Goal: Information Seeking & Learning: Check status

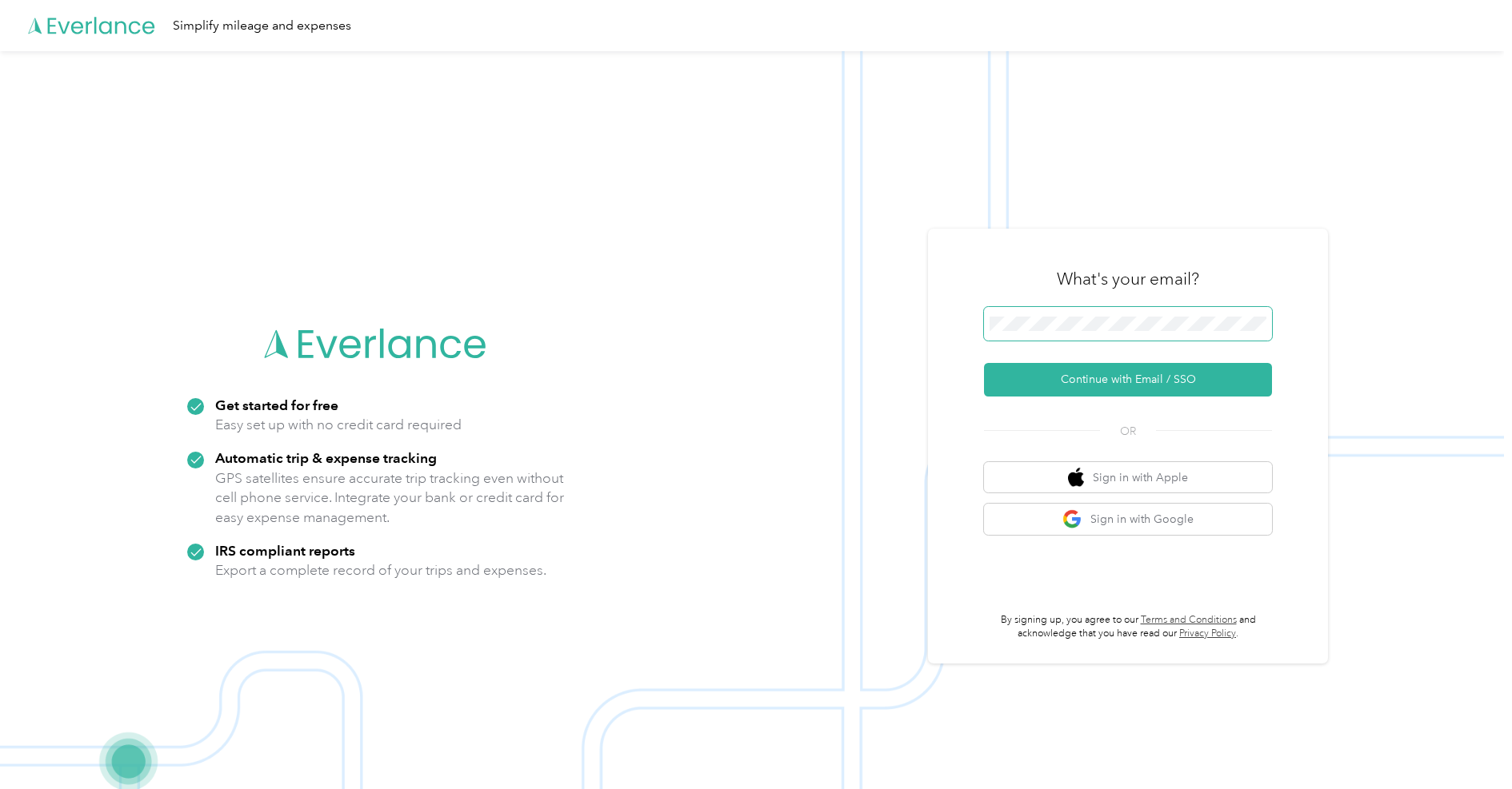
click at [1033, 315] on span at bounding box center [1128, 323] width 288 height 33
click at [1076, 375] on button "Continue with Email / SSO" at bounding box center [1128, 379] width 288 height 33
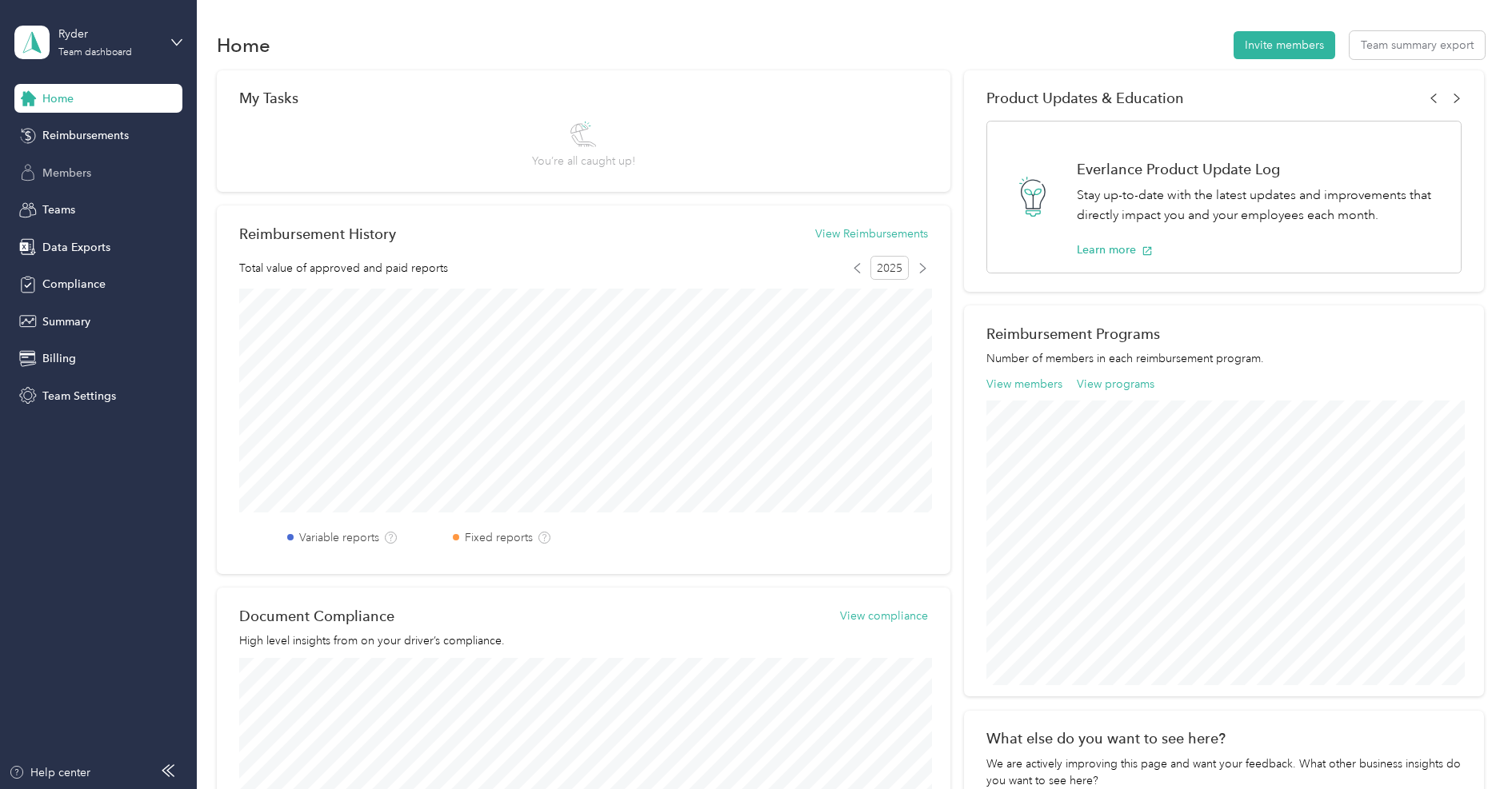
click at [82, 174] on span "Members" at bounding box center [67, 173] width 49 height 17
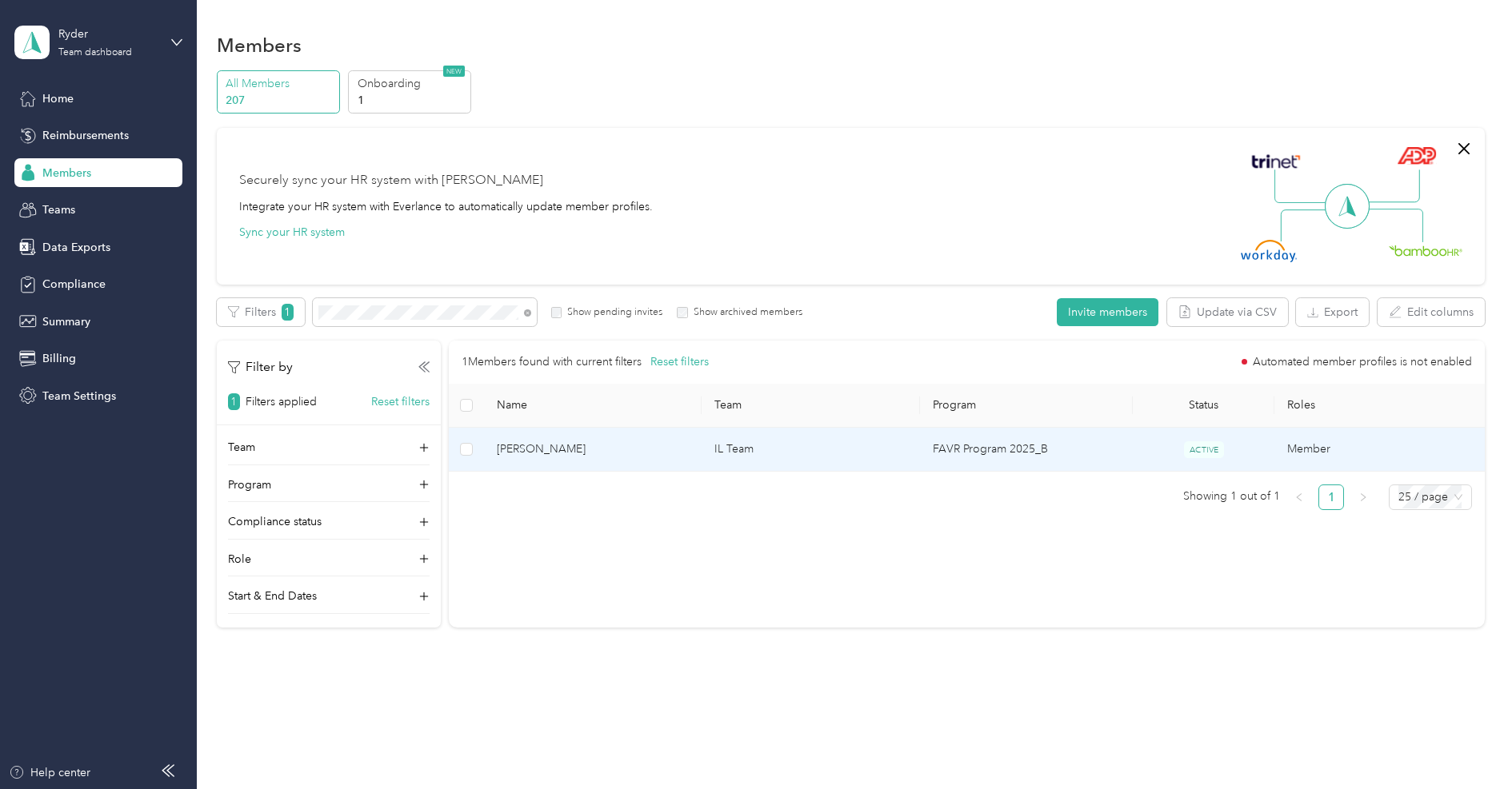
click at [547, 455] on span "[PERSON_NAME]" at bounding box center [593, 449] width 193 height 18
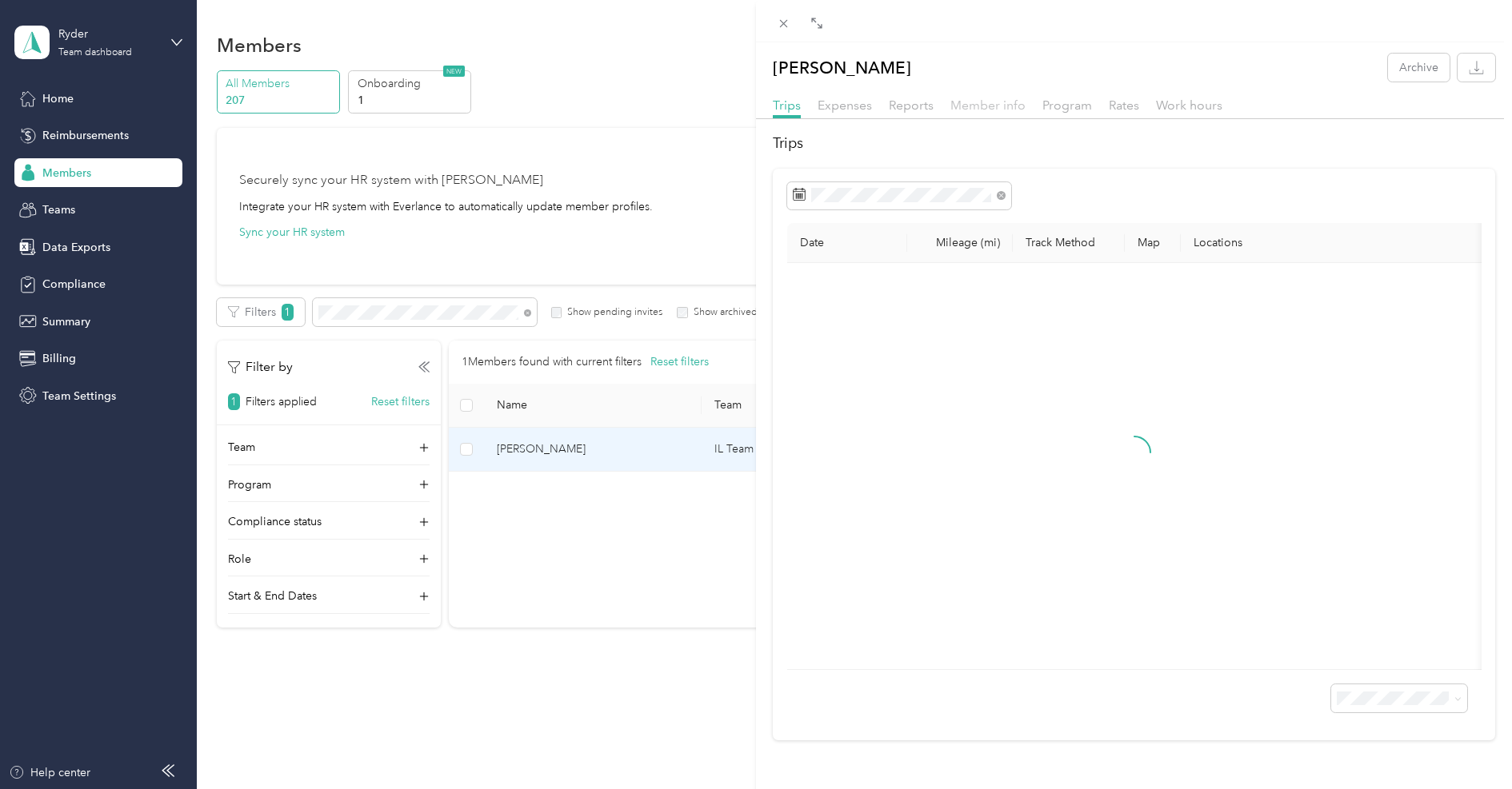
click at [1019, 106] on span "Member info" at bounding box center [988, 104] width 75 height 15
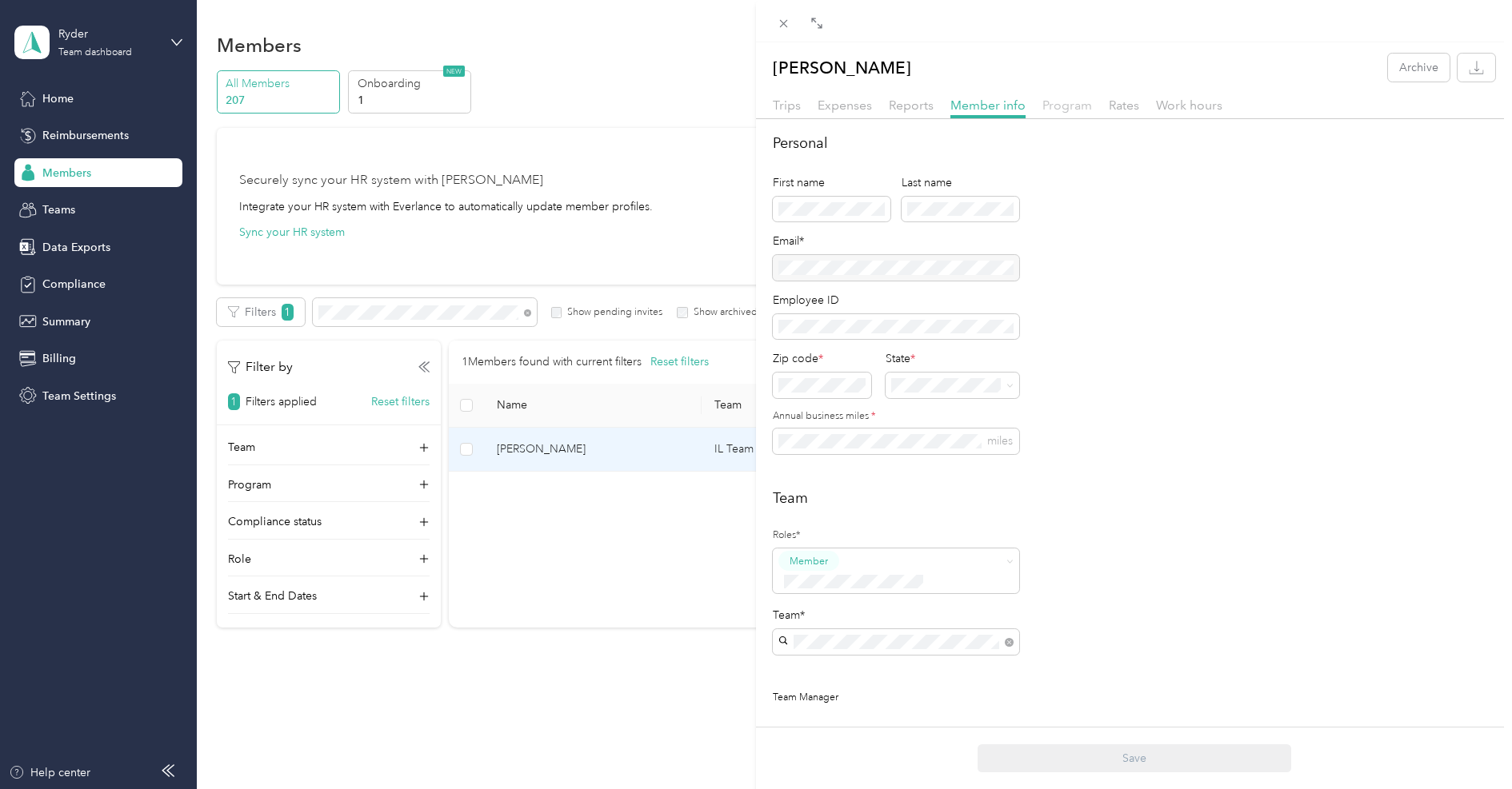
click at [1071, 105] on span "Program" at bounding box center [1067, 104] width 50 height 15
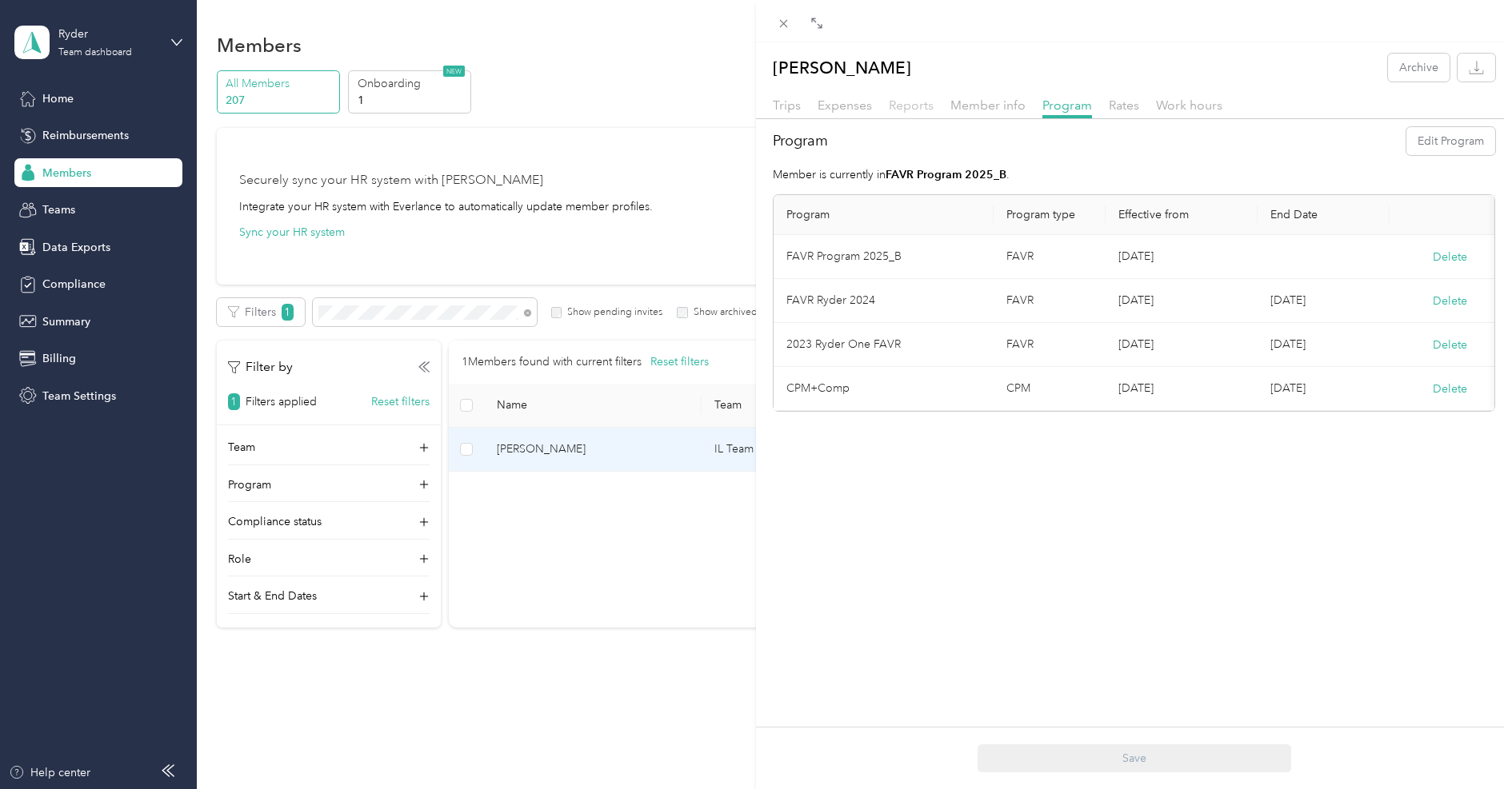
click at [919, 100] on span "Reports" at bounding box center [911, 104] width 45 height 15
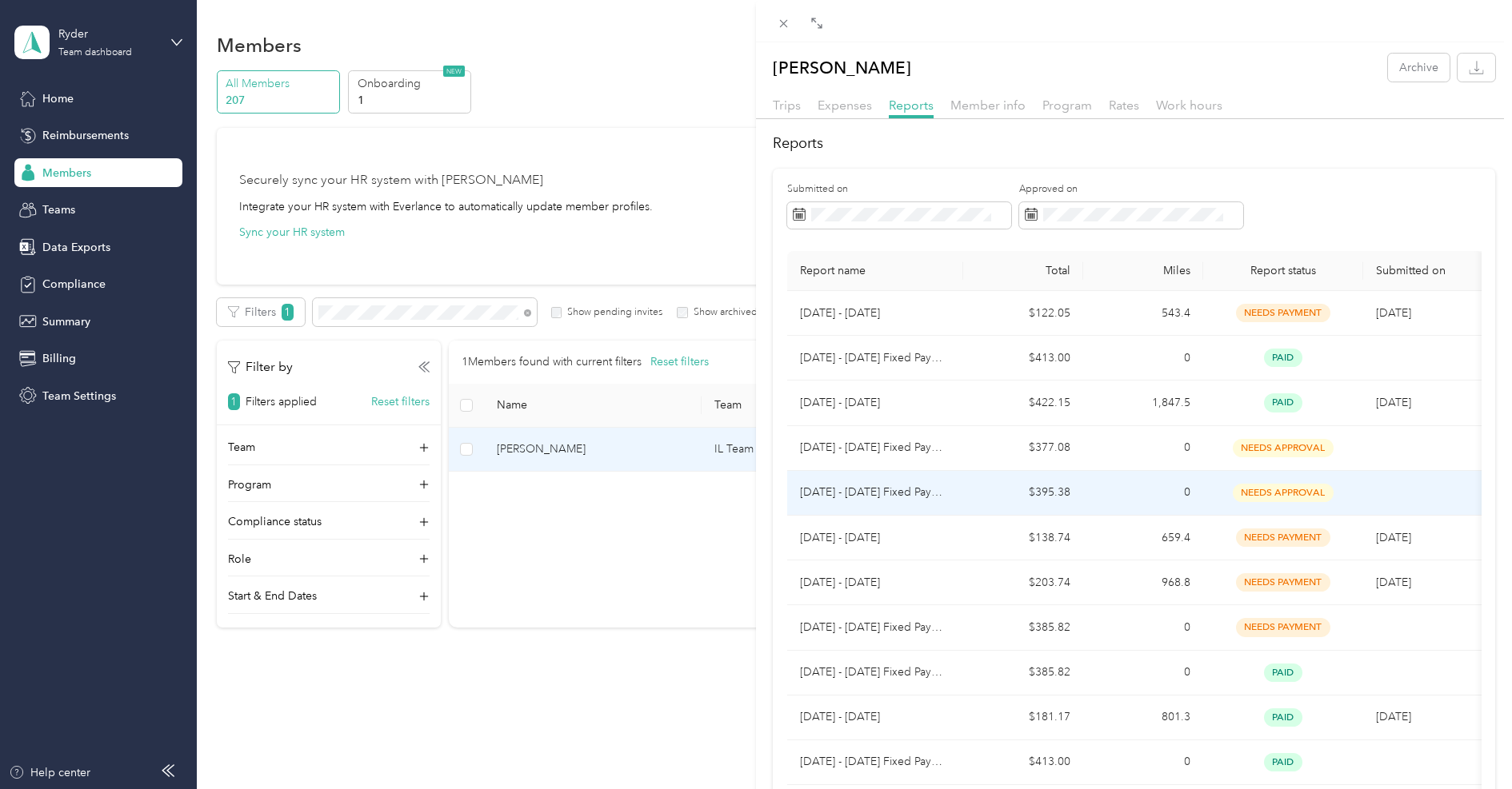
click at [979, 496] on td "$395.38" at bounding box center [1023, 494] width 120 height 45
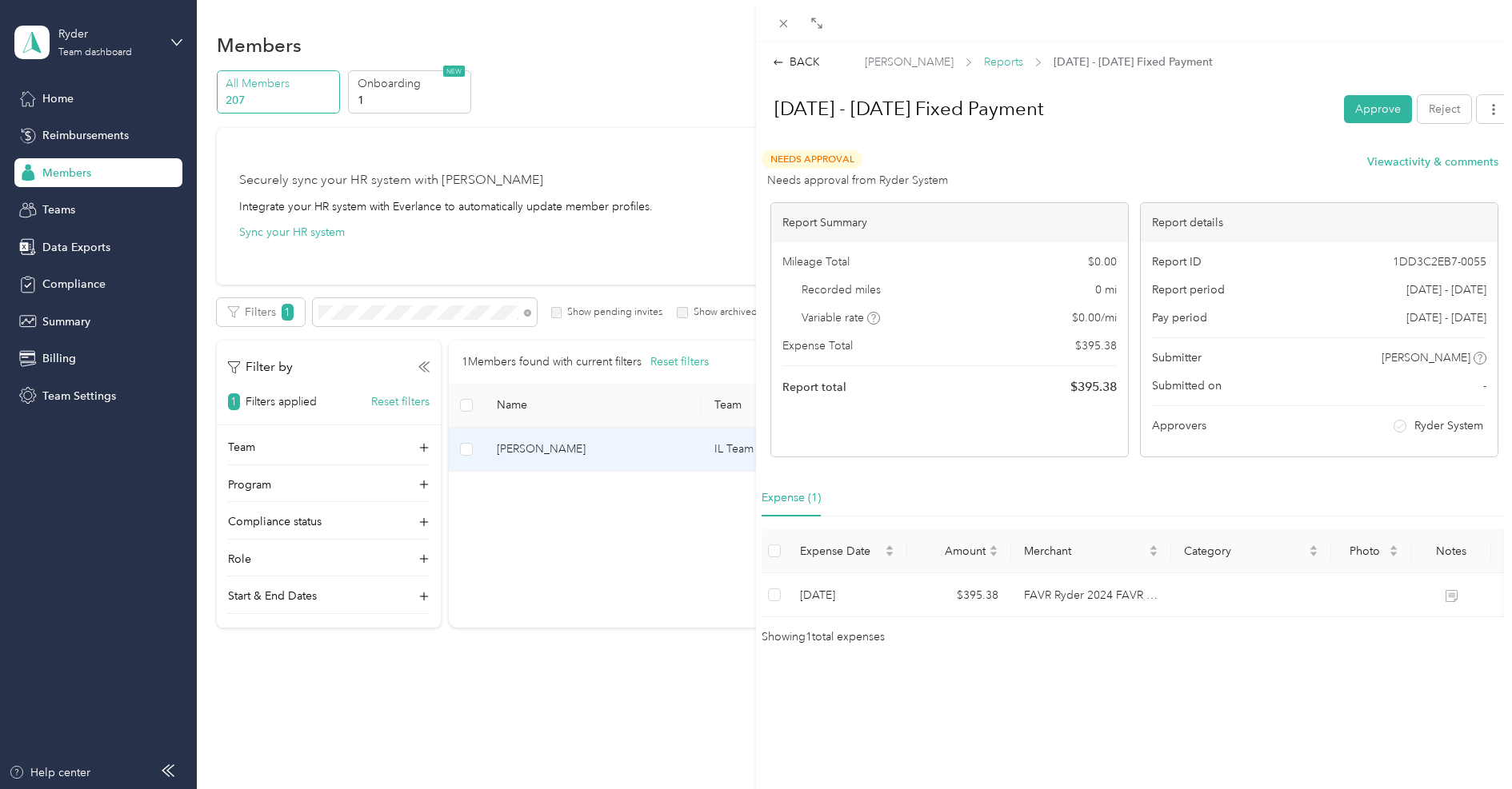
click at [1003, 53] on span "Reports" at bounding box center [1004, 61] width 40 height 17
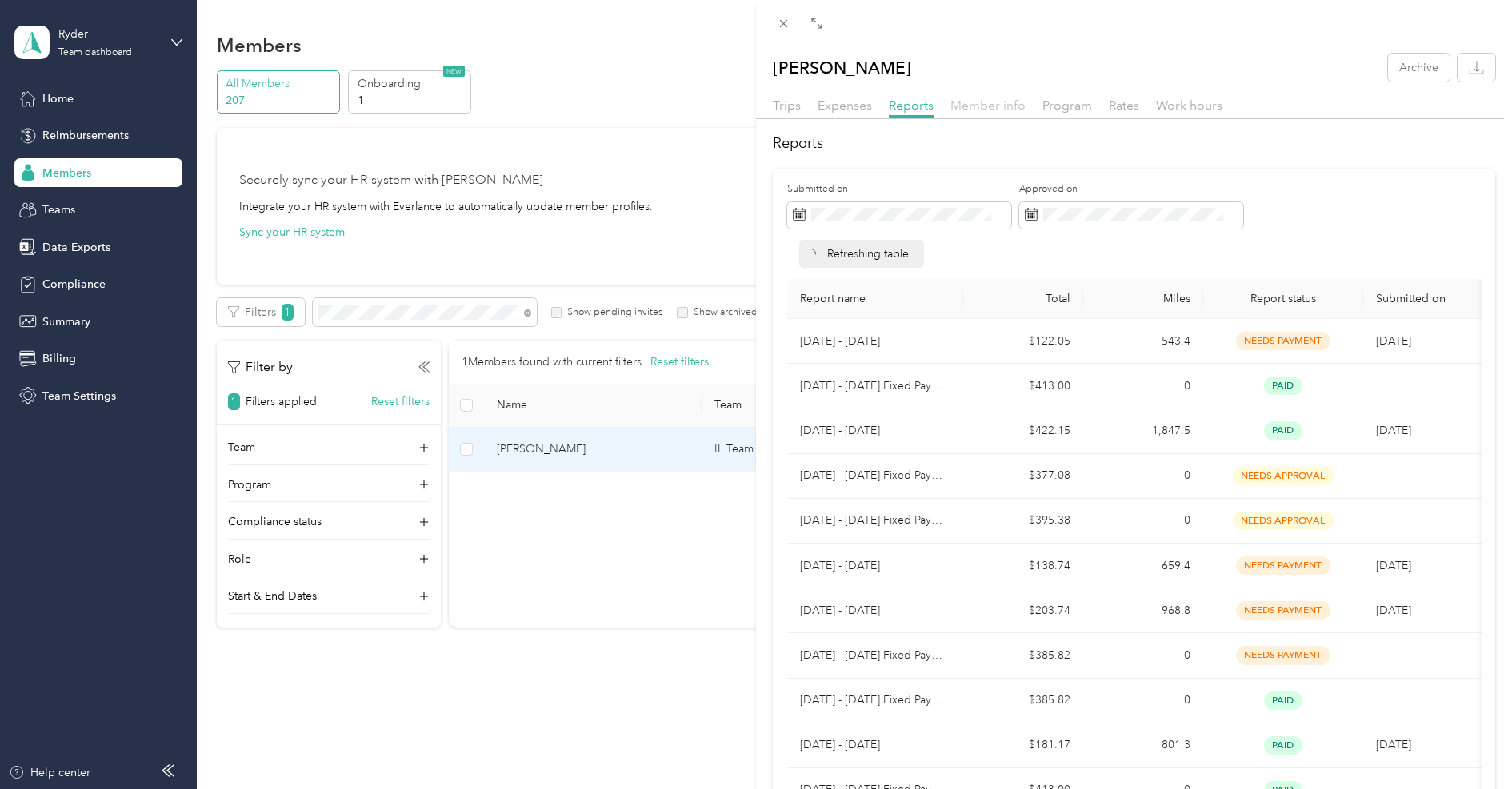
click at [992, 111] on span "Member info" at bounding box center [988, 104] width 75 height 15
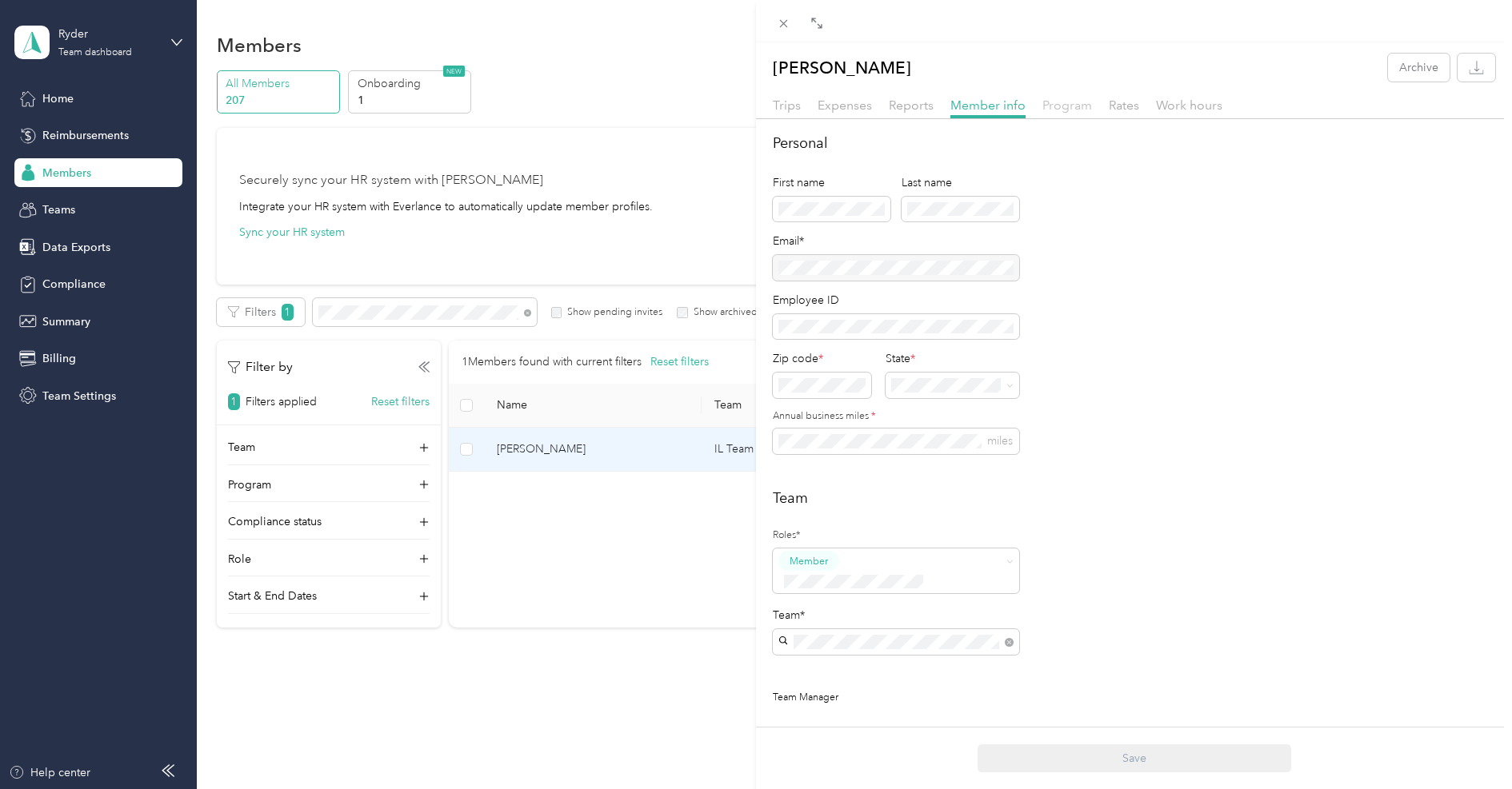
click at [1053, 104] on span "Program" at bounding box center [1067, 104] width 50 height 15
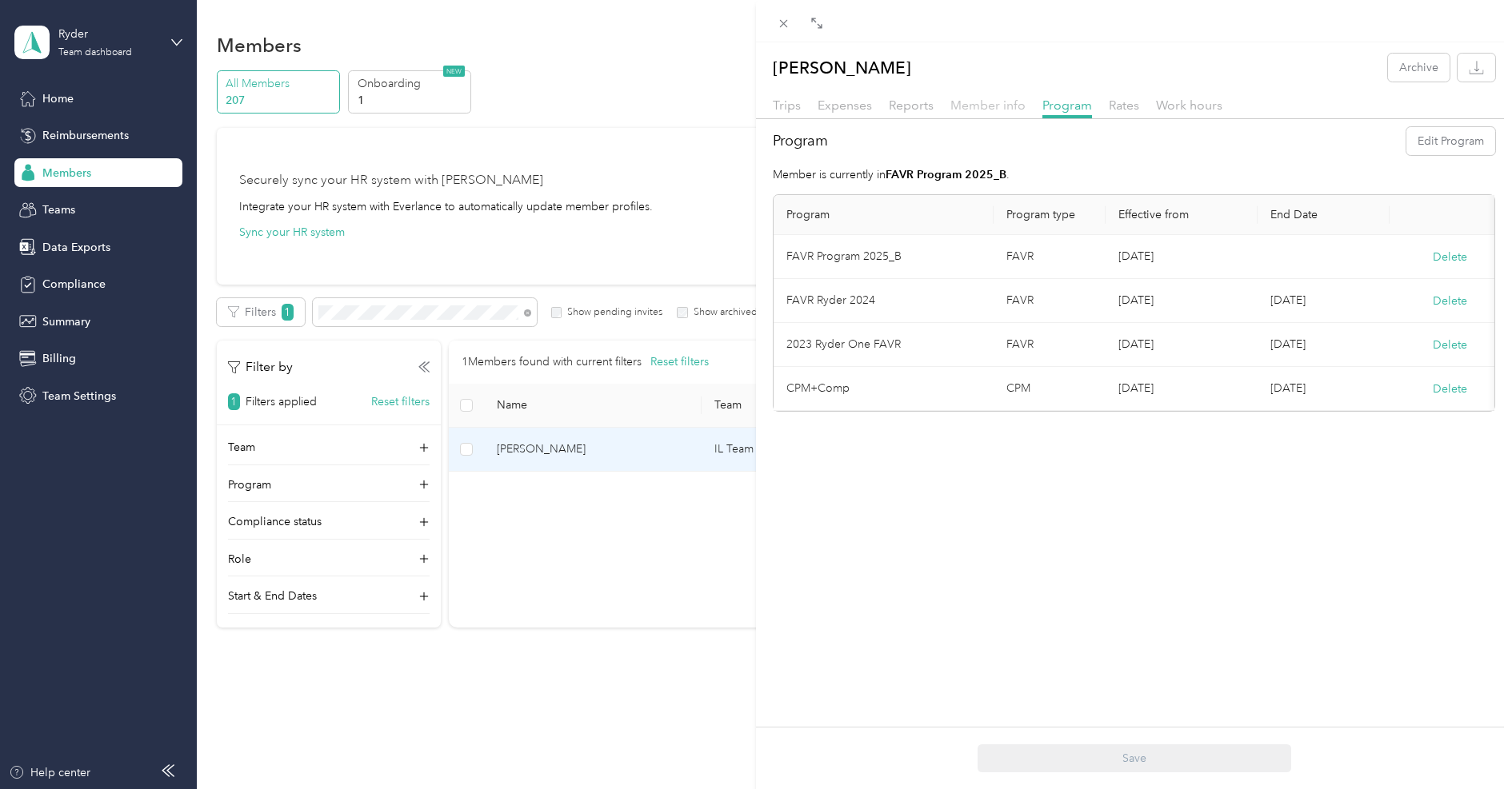
click at [993, 107] on span "Member info" at bounding box center [988, 104] width 75 height 15
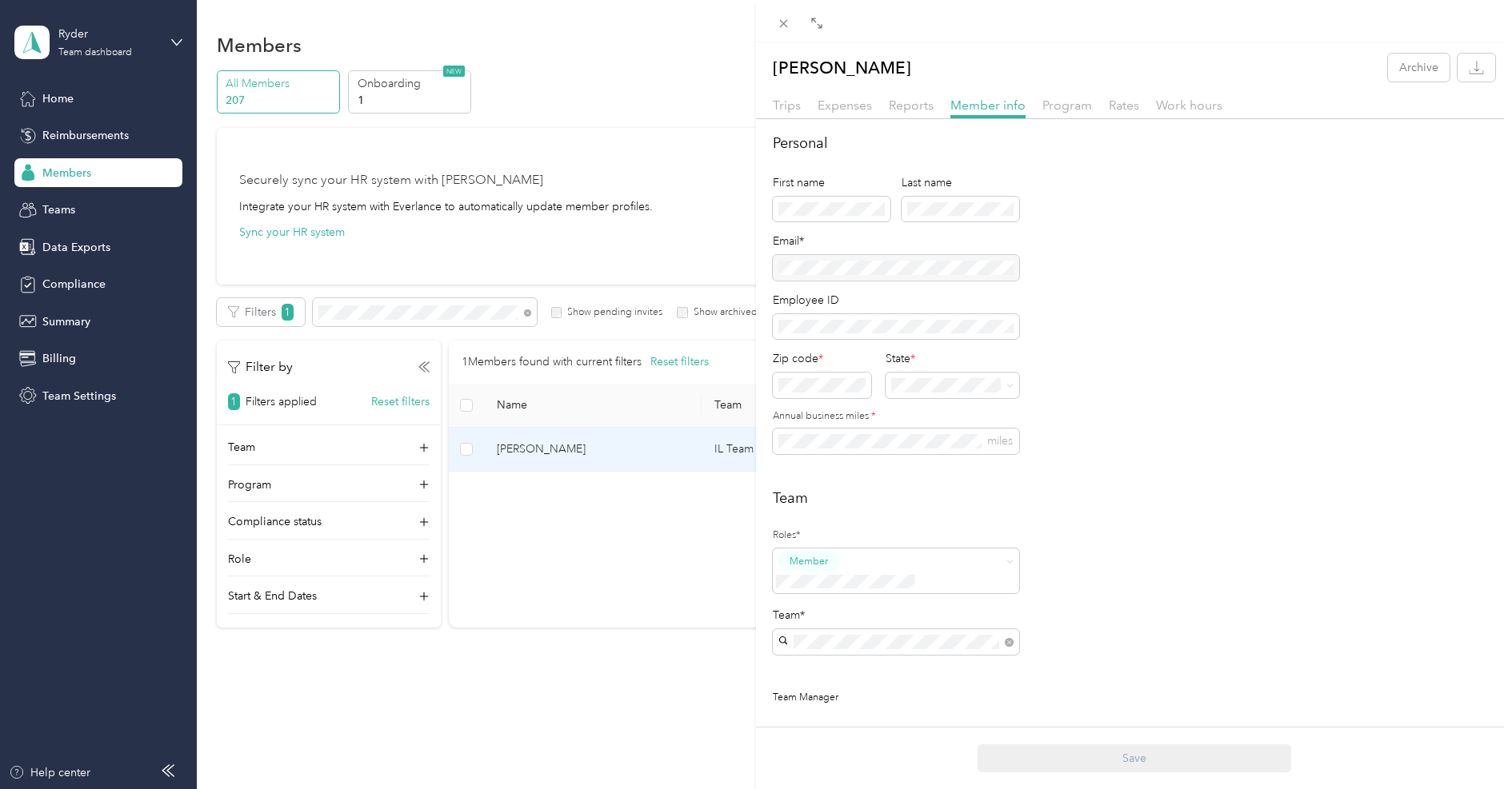
click at [1131, 93] on div "[PERSON_NAME] Archive Trips Expenses Reports Member info Program Rates Work hou…" at bounding box center [1134, 548] width 756 height 989
click at [1124, 100] on span "Rates" at bounding box center [1125, 104] width 31 height 15
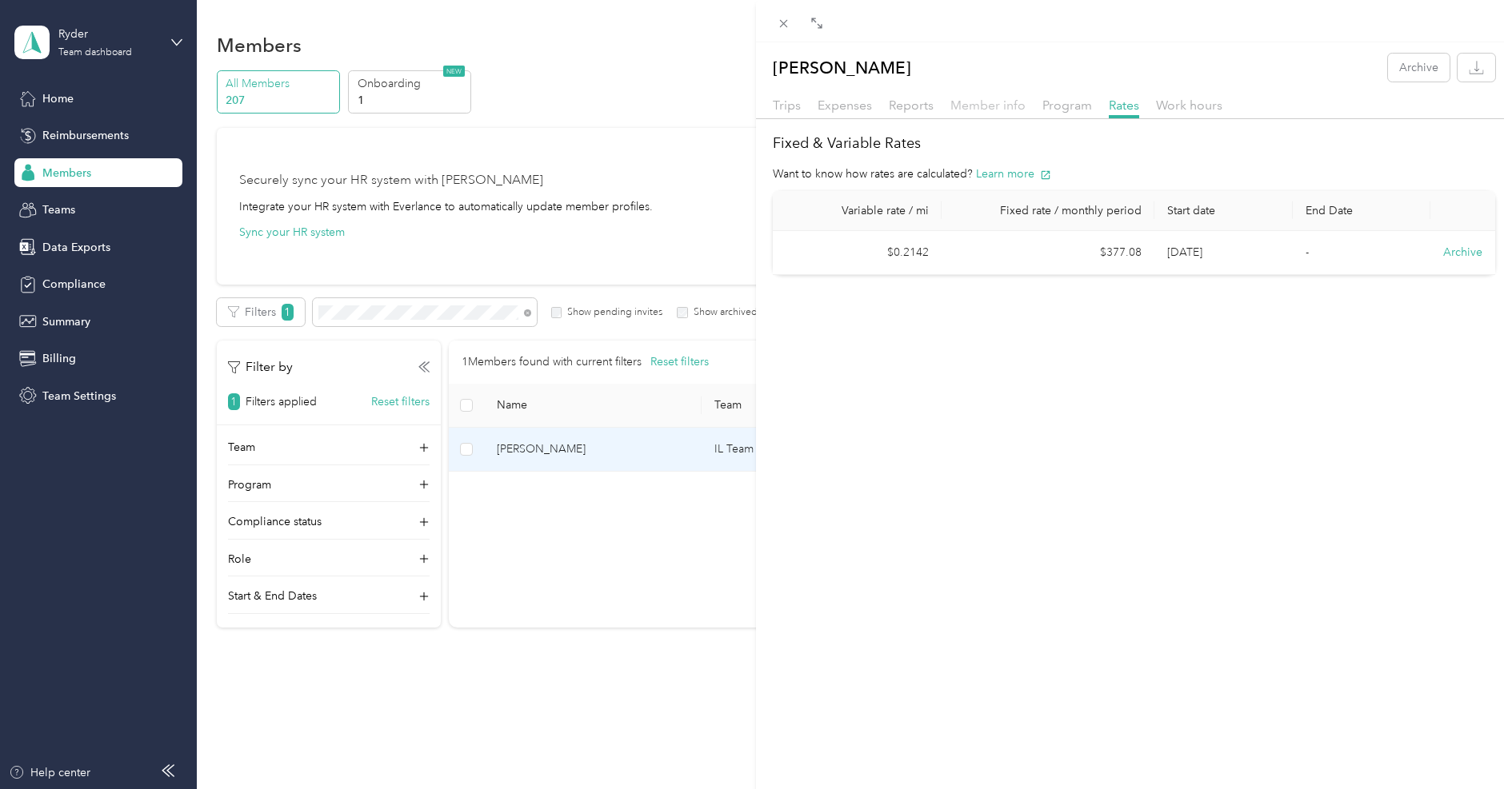
click at [997, 102] on span "Member info" at bounding box center [988, 104] width 75 height 15
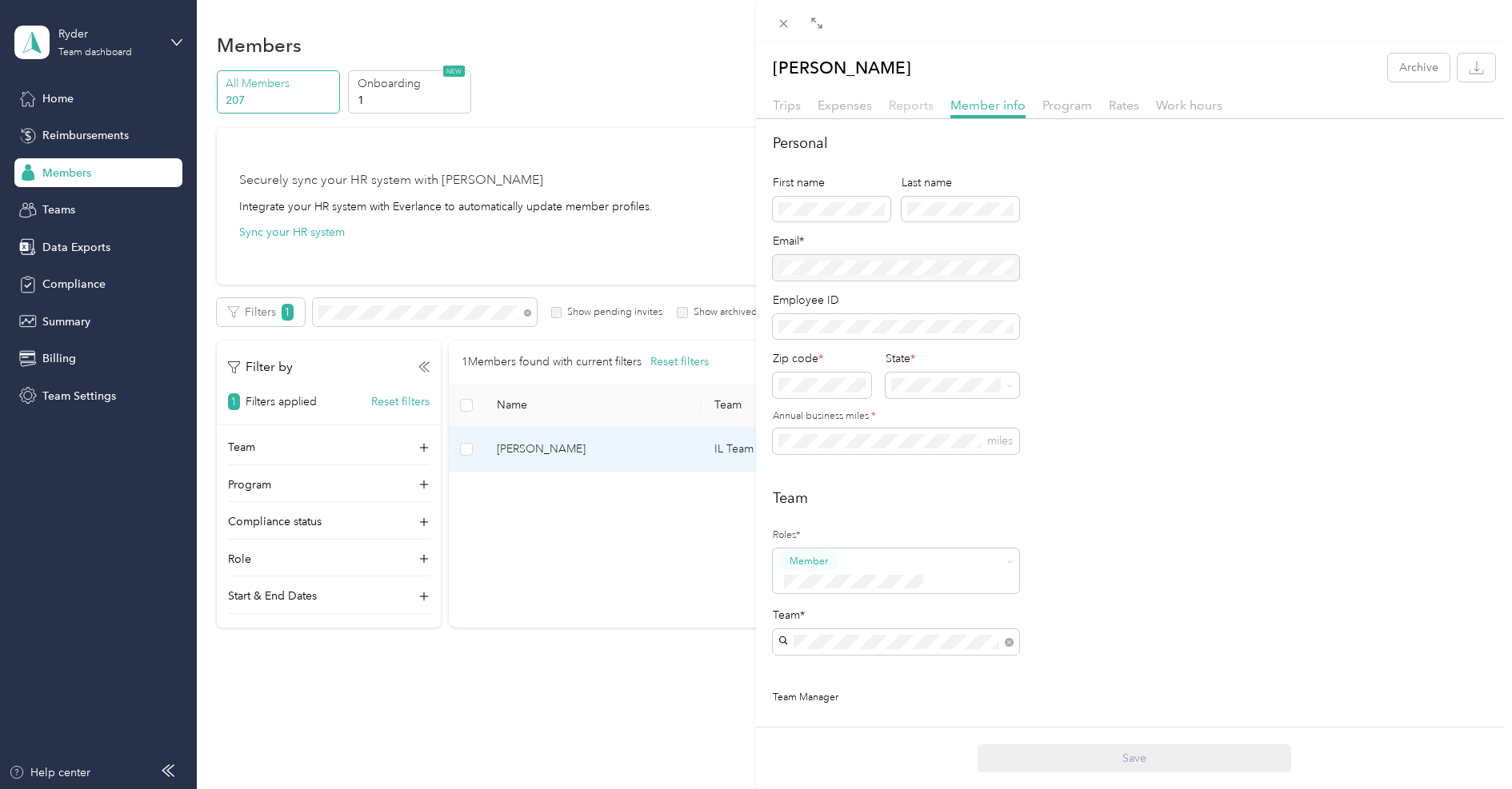
click at [921, 107] on span "Reports" at bounding box center [911, 104] width 45 height 15
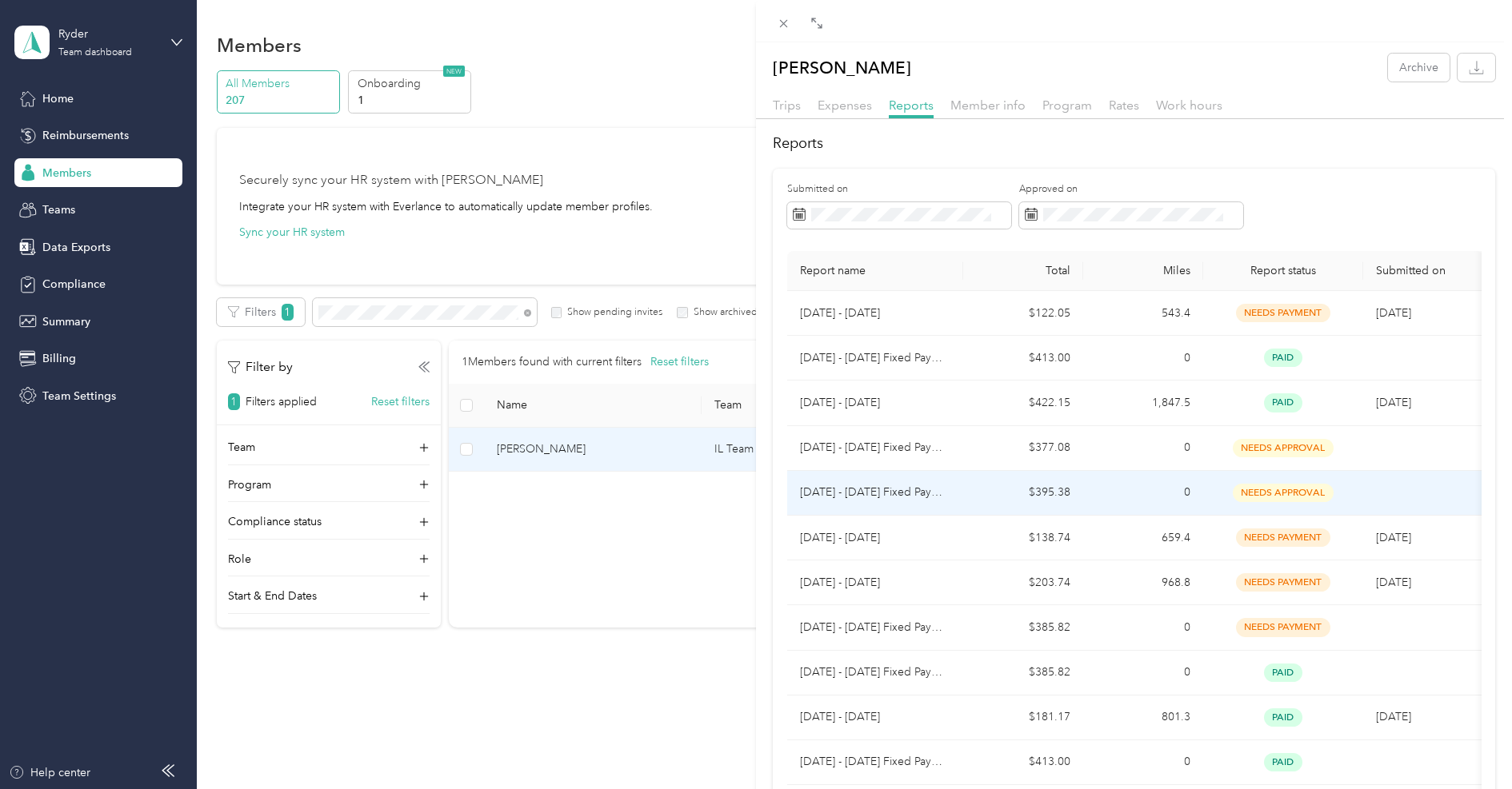
click at [966, 505] on td "$395.38" at bounding box center [1023, 494] width 120 height 45
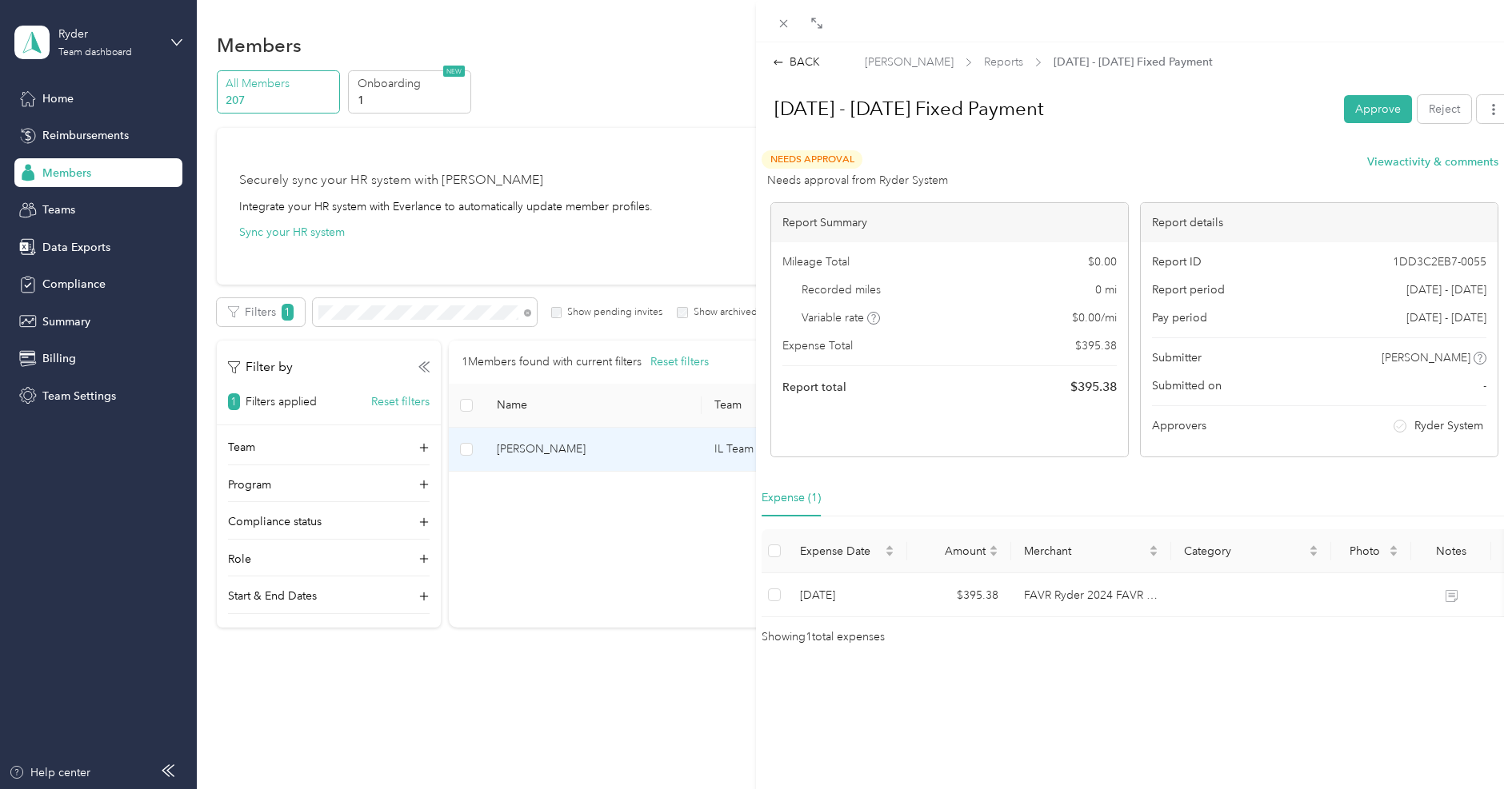
click at [1448, 261] on span "1DD3C2EB7-0055" at bounding box center [1440, 261] width 94 height 17
copy span "1DD3C2EB7-0055"
click at [785, 23] on icon at bounding box center [783, 23] width 14 height 14
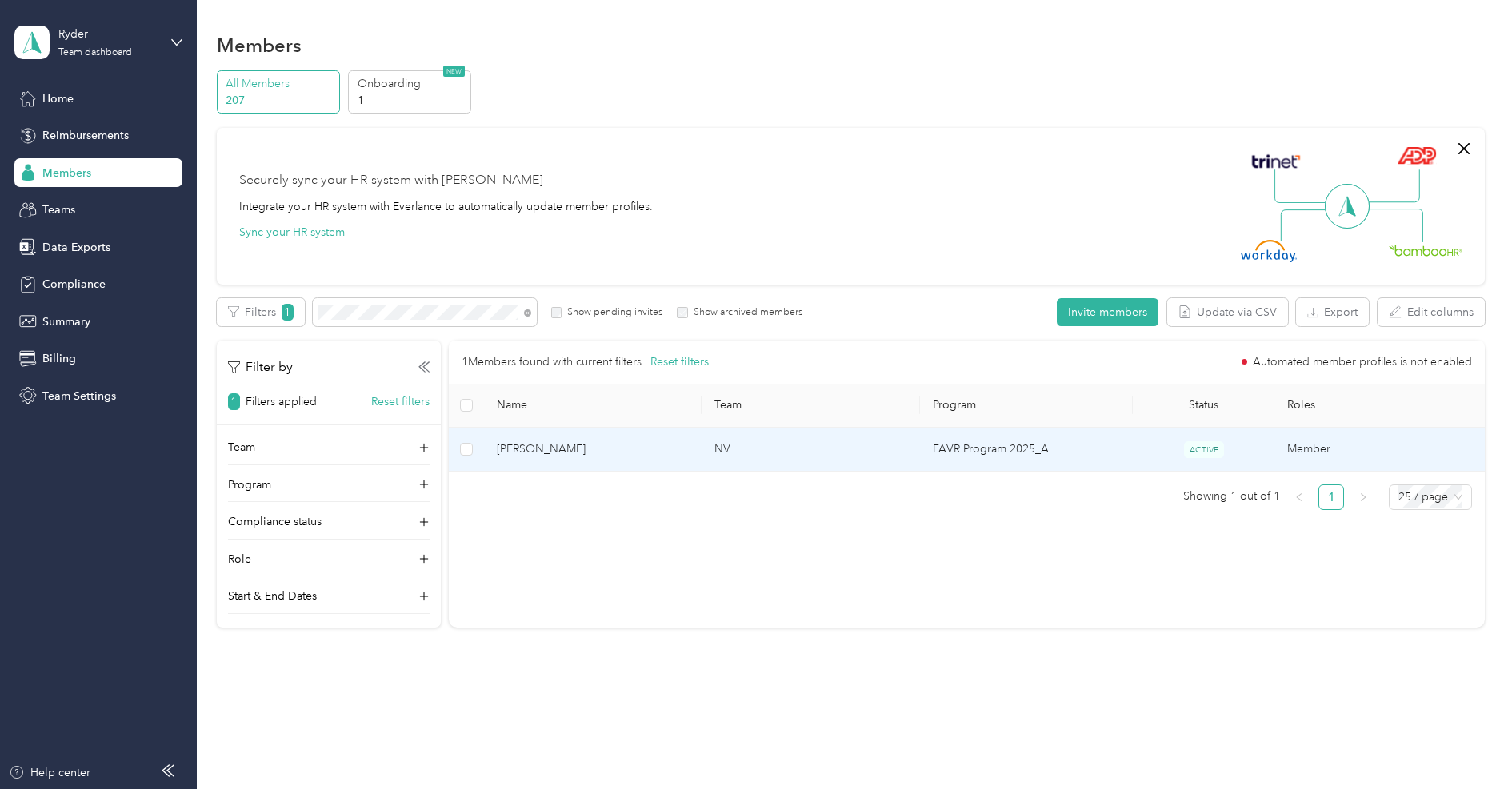
click at [524, 442] on span "[PERSON_NAME]" at bounding box center [593, 449] width 193 height 18
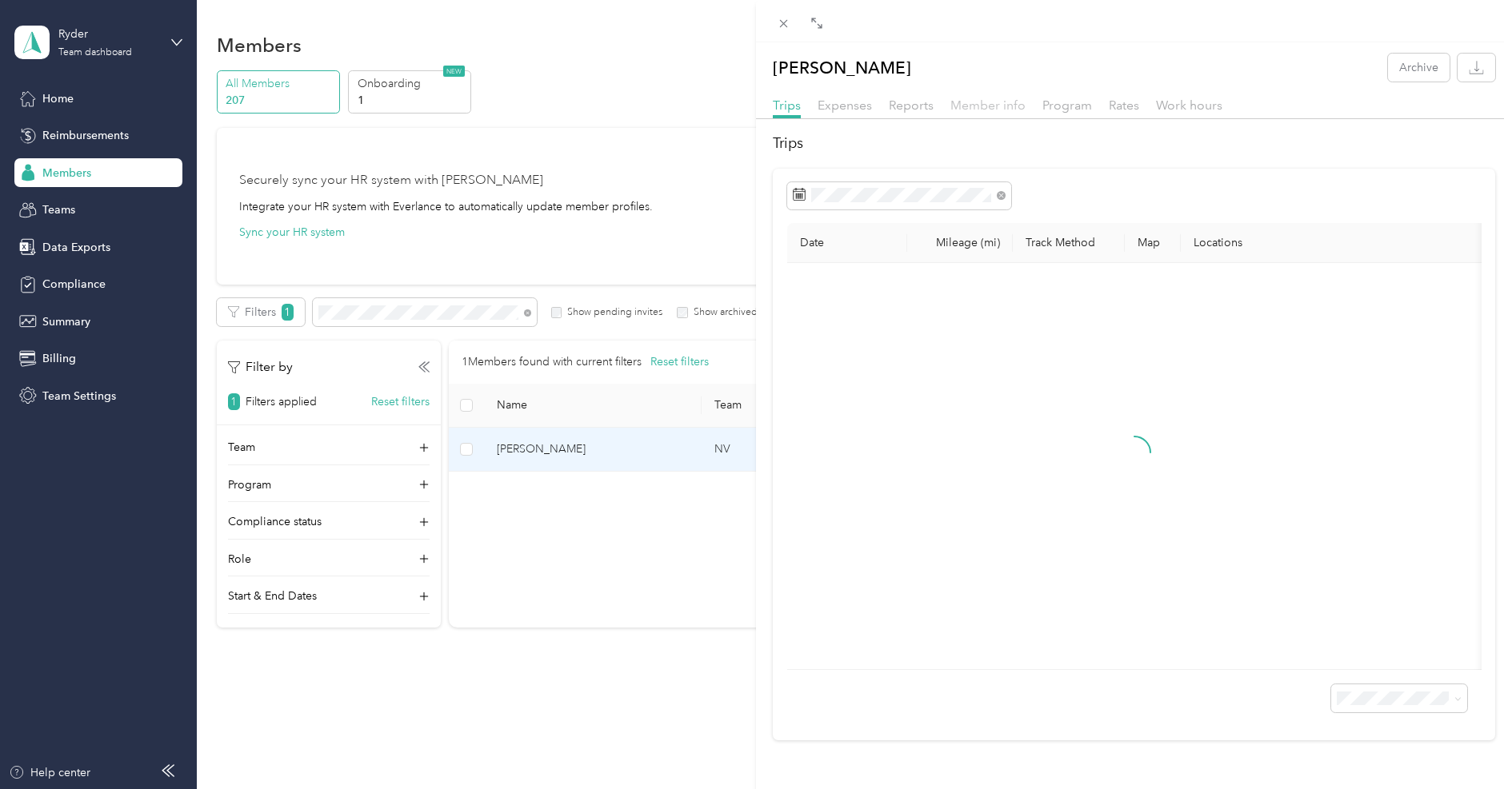
click at [960, 104] on span "Member info" at bounding box center [988, 104] width 75 height 15
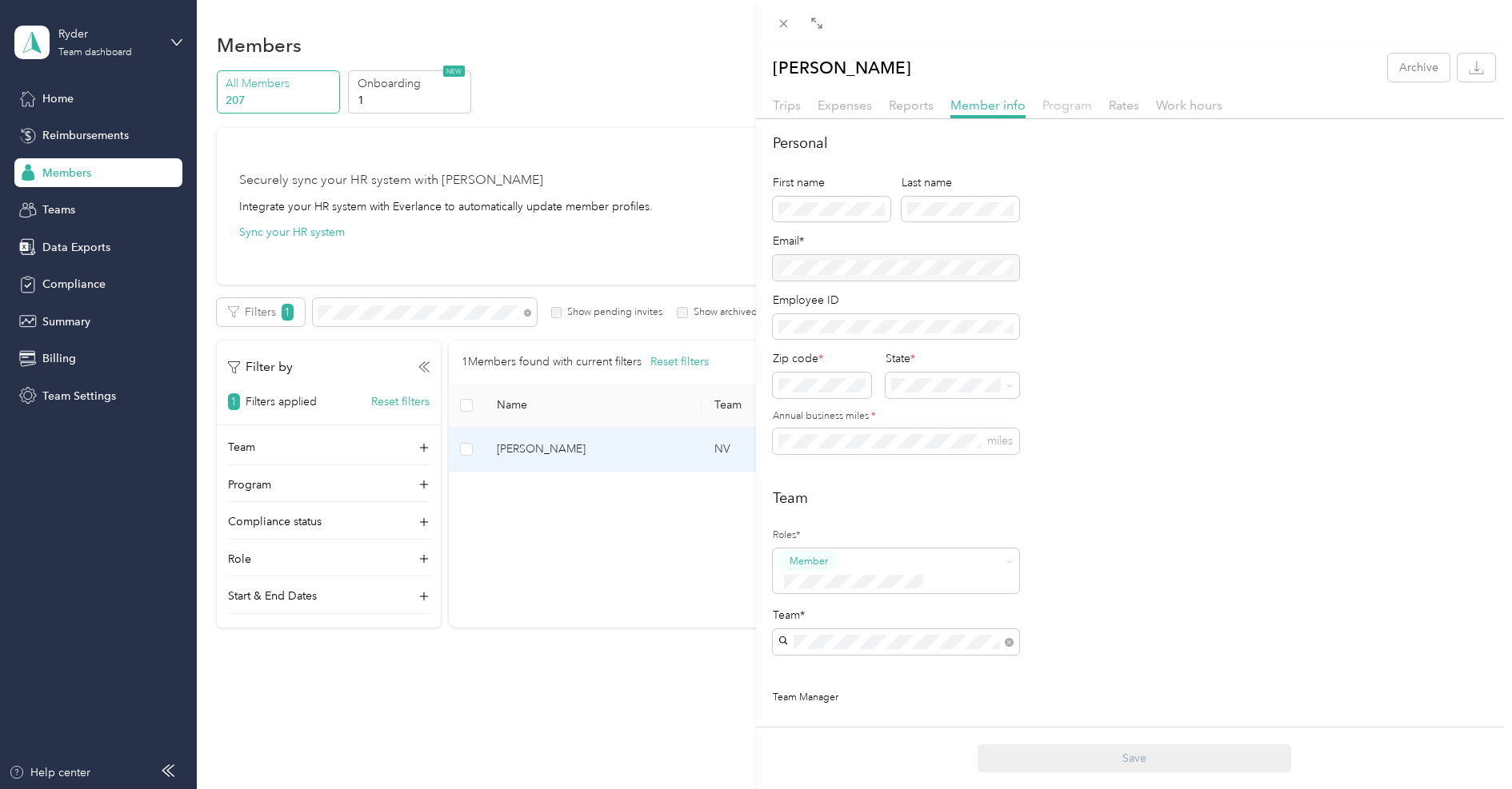
click at [1074, 100] on span "Program" at bounding box center [1067, 104] width 50 height 15
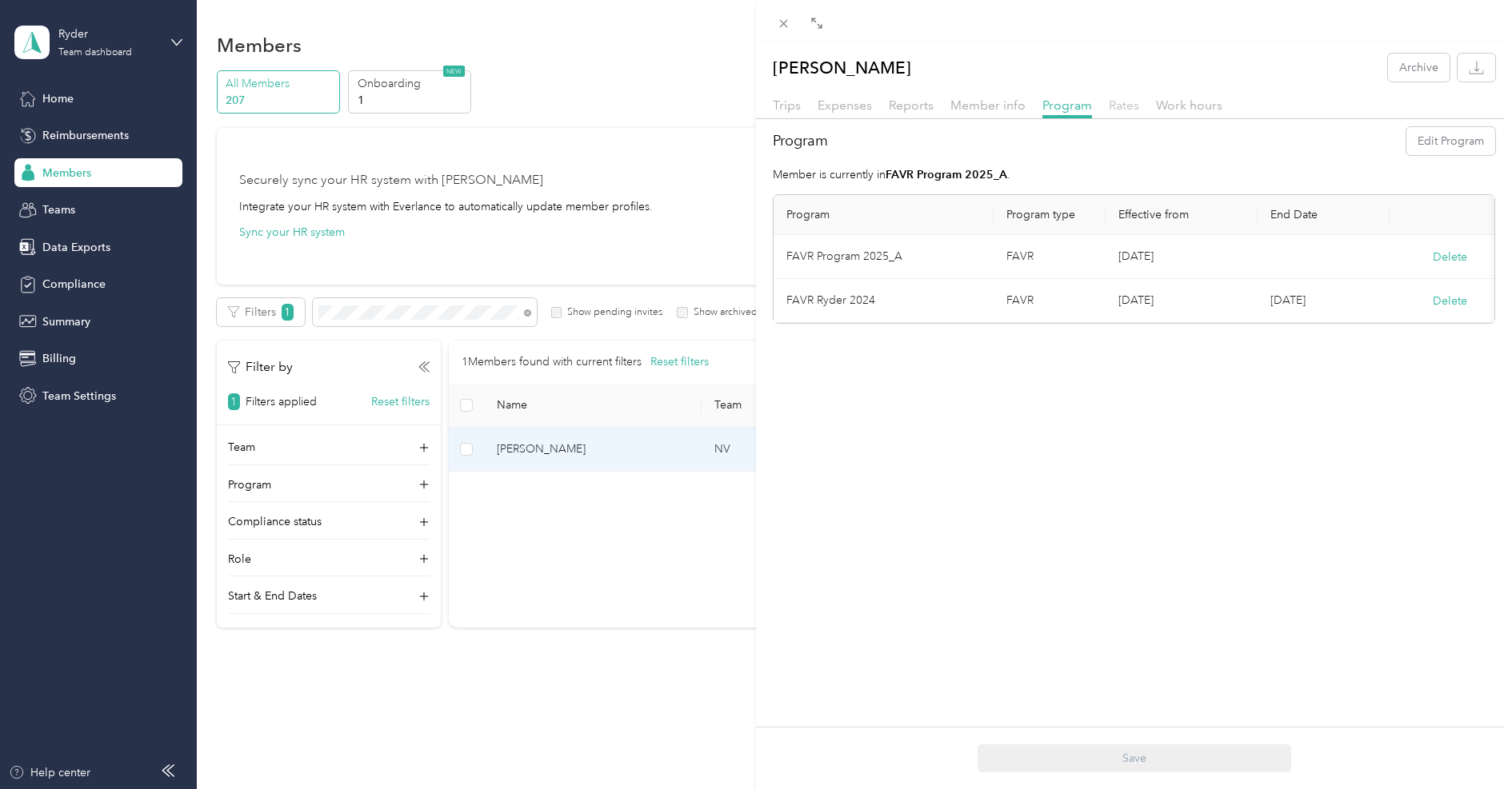
click at [1113, 103] on span "Rates" at bounding box center [1125, 104] width 31 height 15
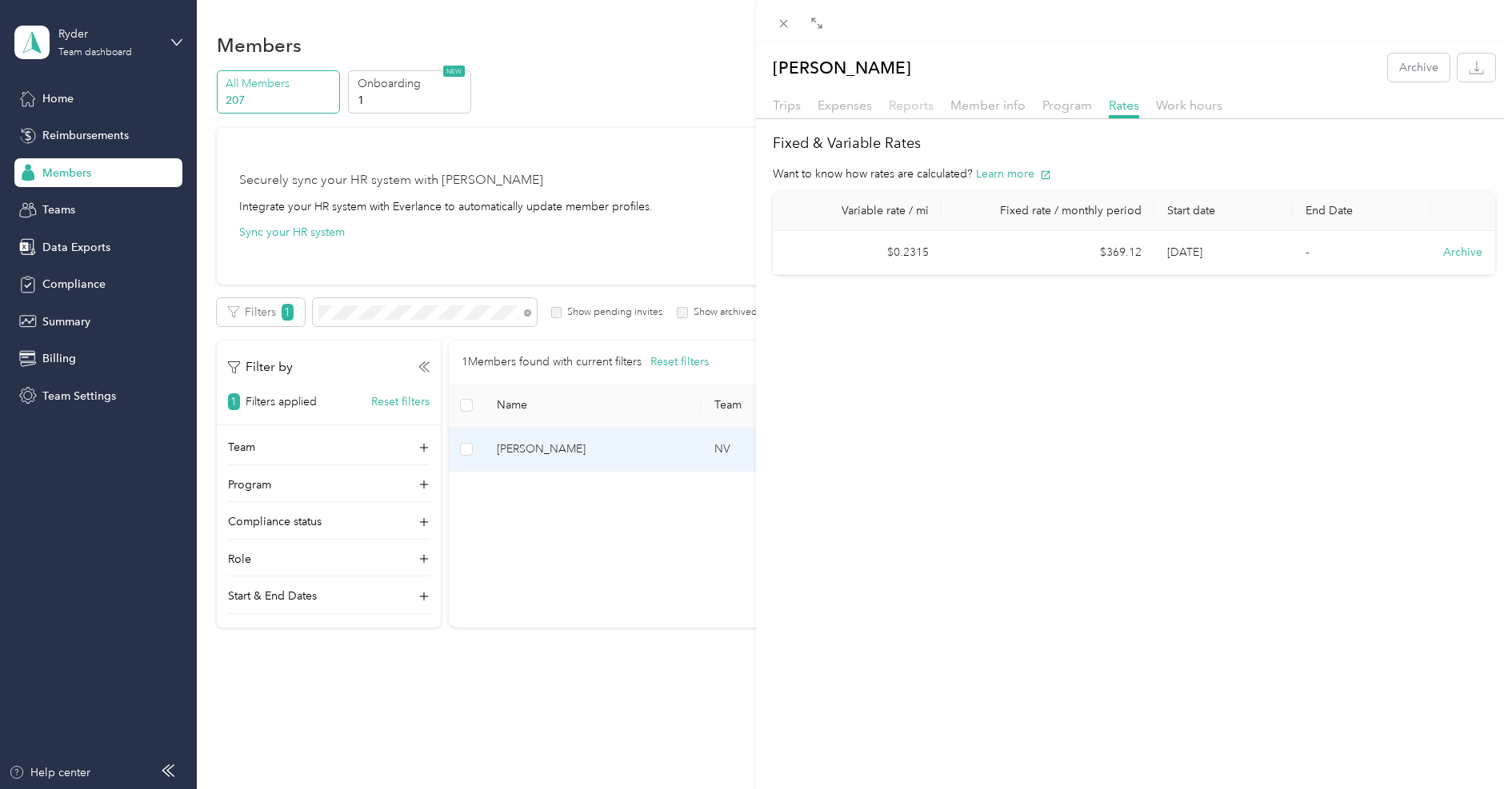
click at [910, 99] on span "Reports" at bounding box center [911, 104] width 45 height 15
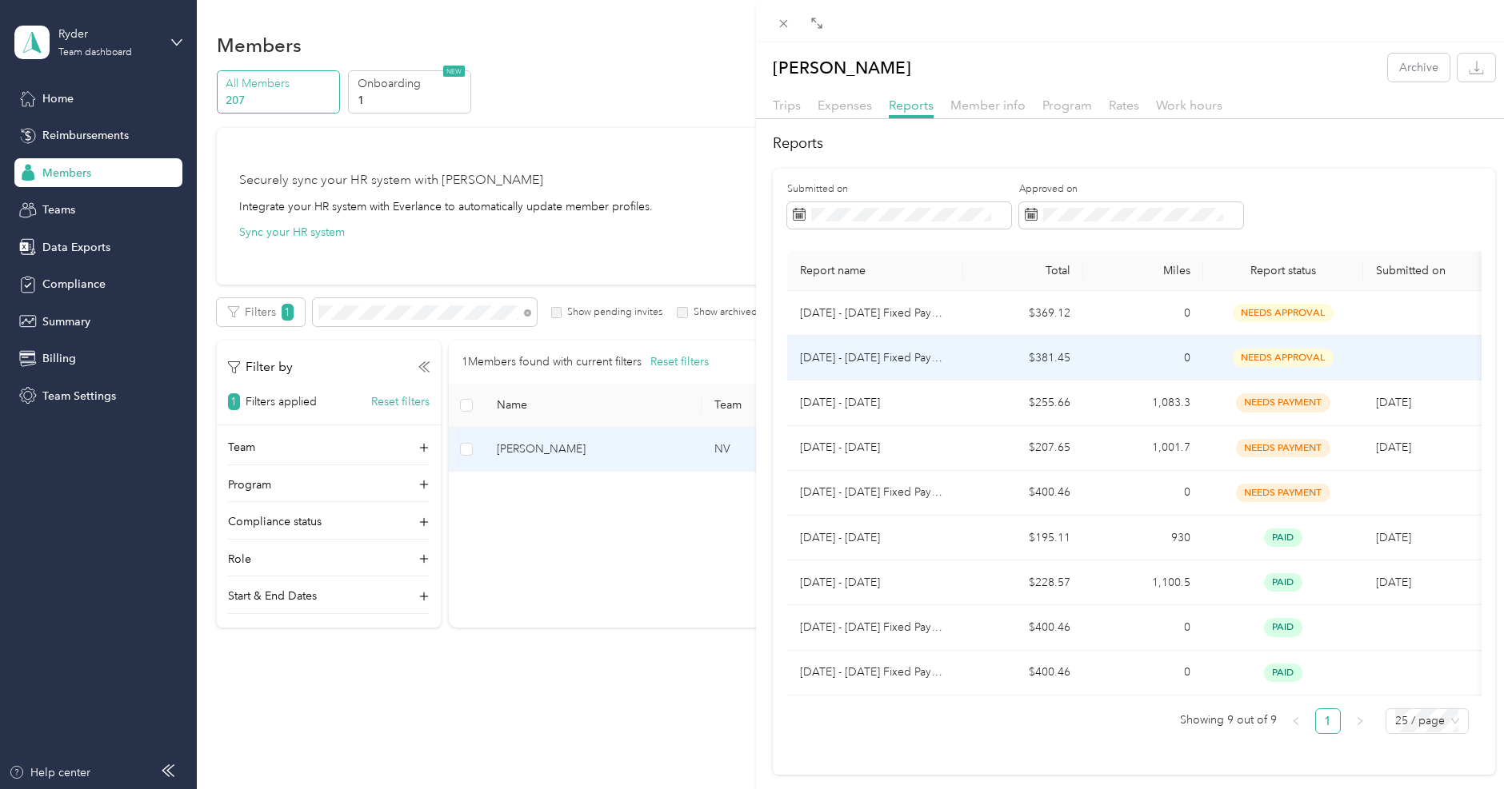
click at [963, 360] on td "$381.45" at bounding box center [1023, 358] width 120 height 45
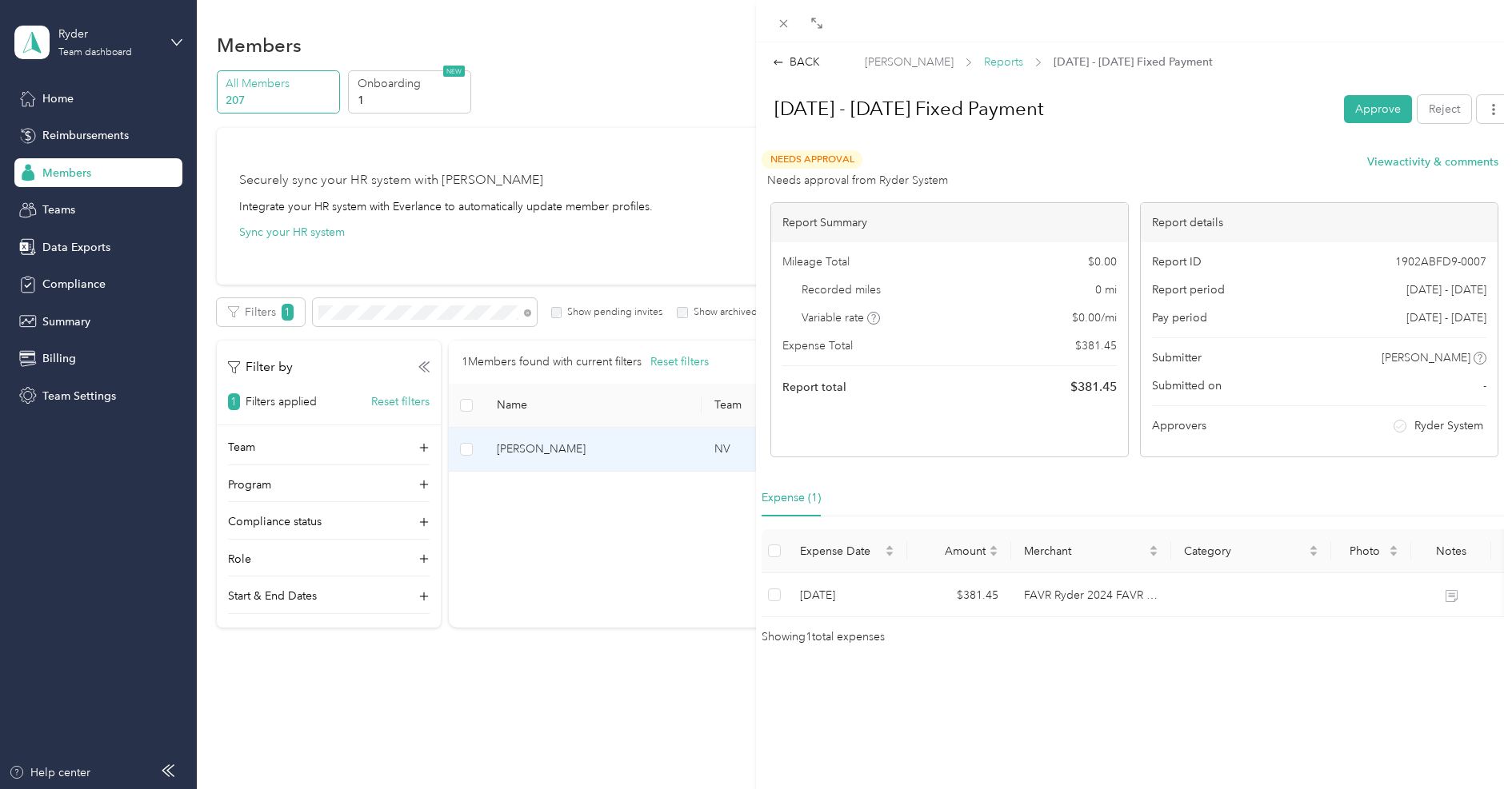
click at [994, 56] on span "Reports" at bounding box center [1004, 61] width 40 height 17
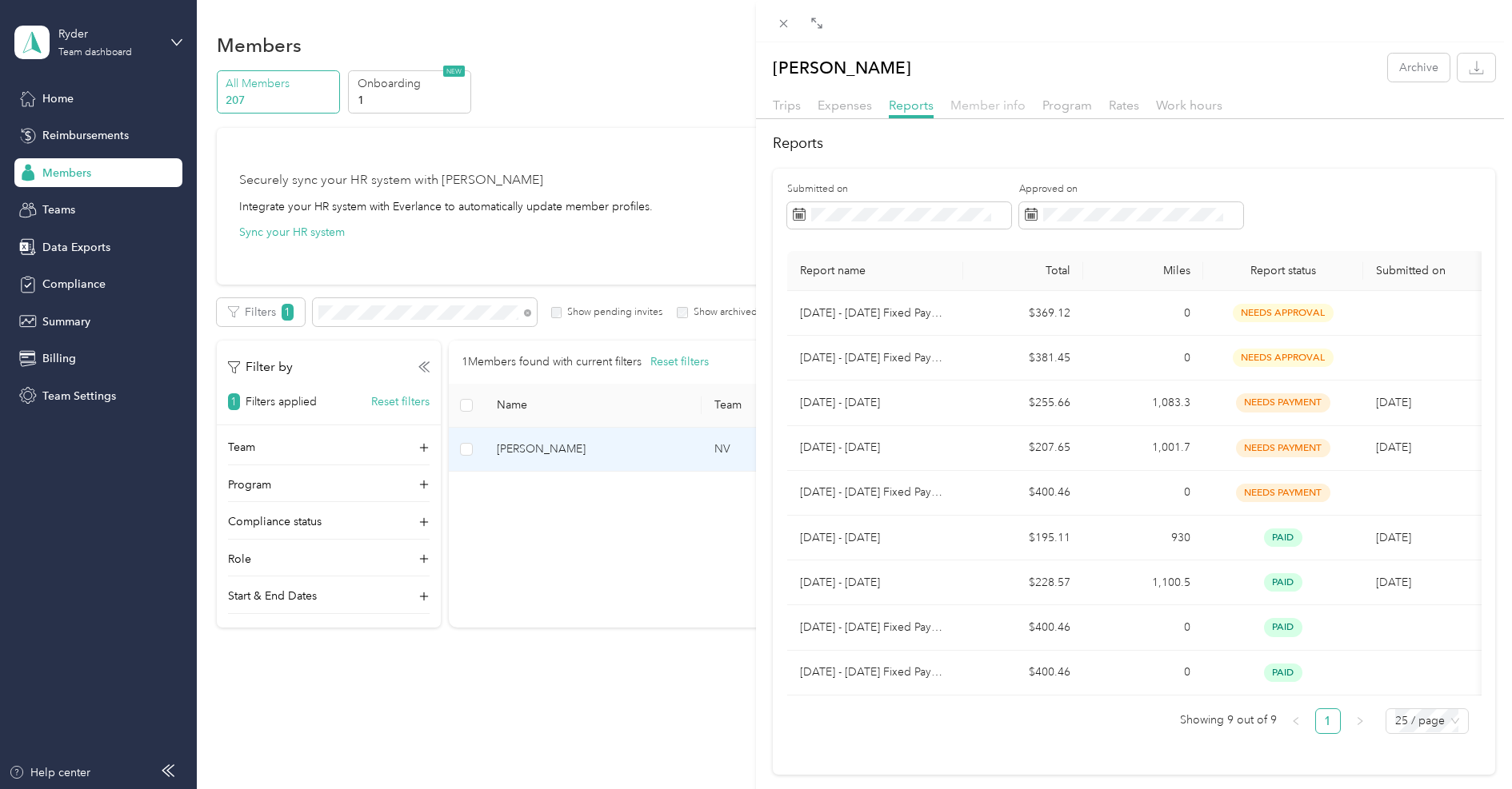
click at [979, 102] on span "Member info" at bounding box center [988, 104] width 75 height 15
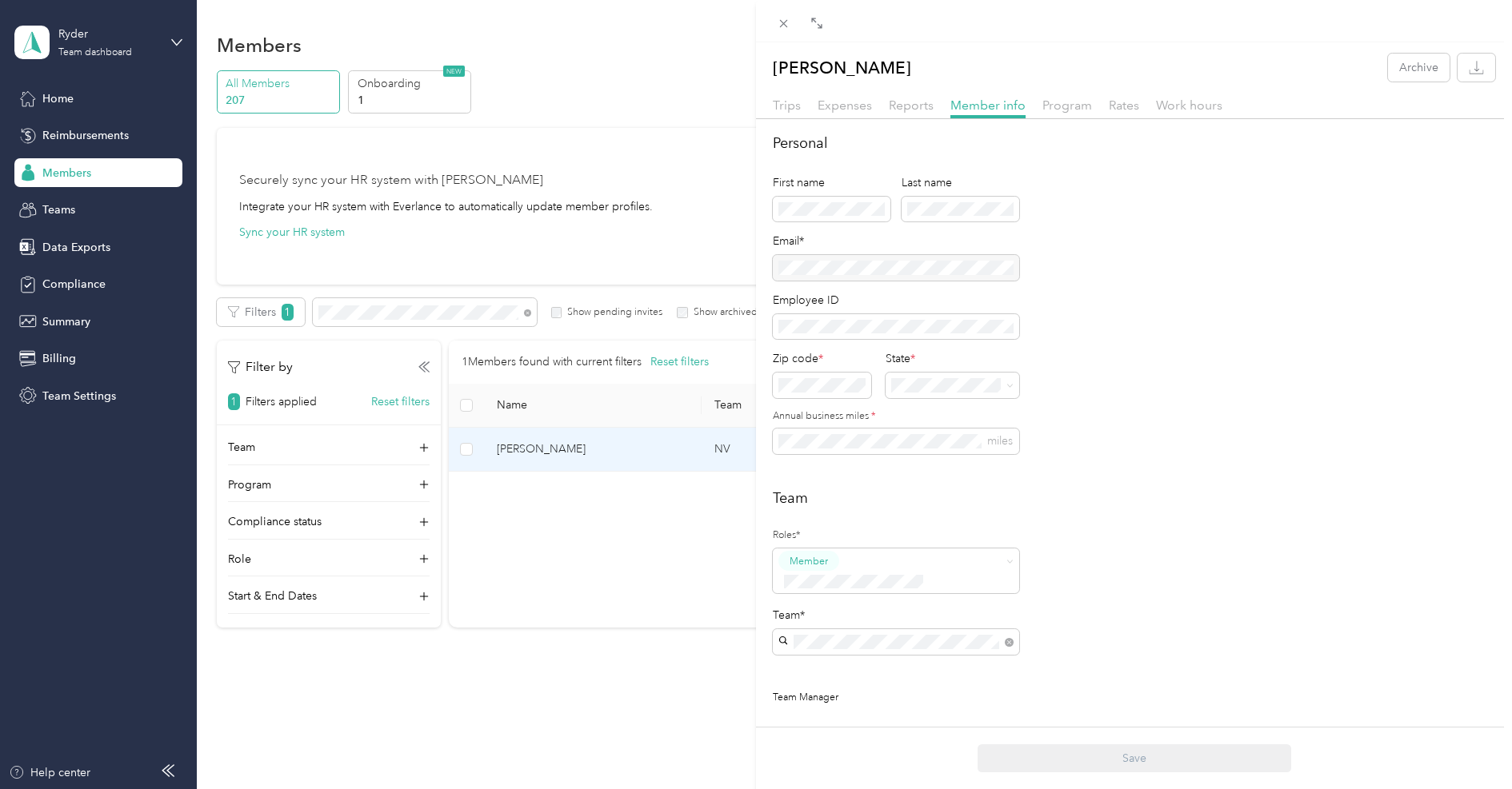
click at [861, 268] on div at bounding box center [896, 268] width 246 height 25
click at [919, 100] on span "Reports" at bounding box center [911, 104] width 45 height 15
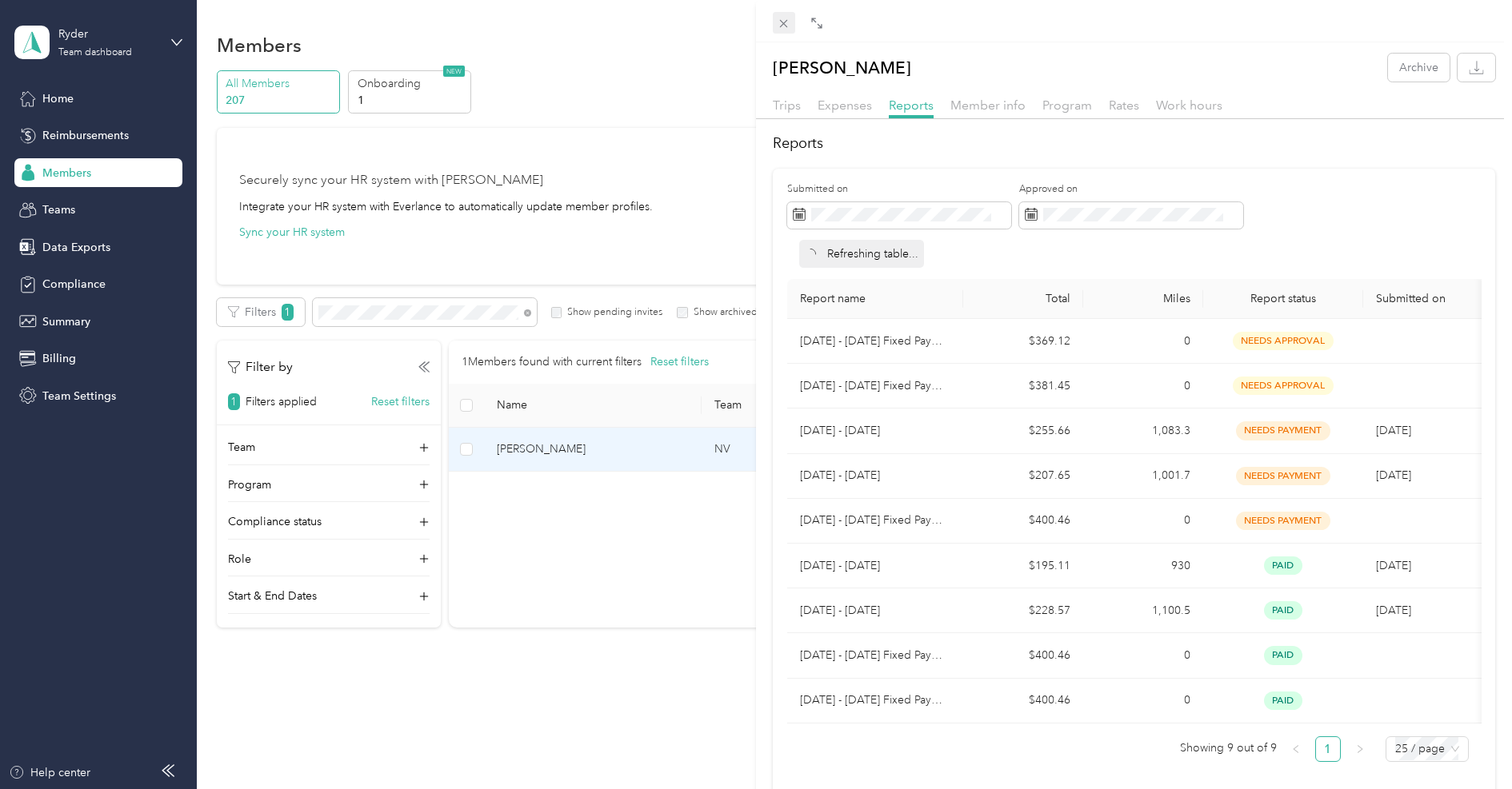
click at [785, 21] on icon at bounding box center [783, 23] width 14 height 14
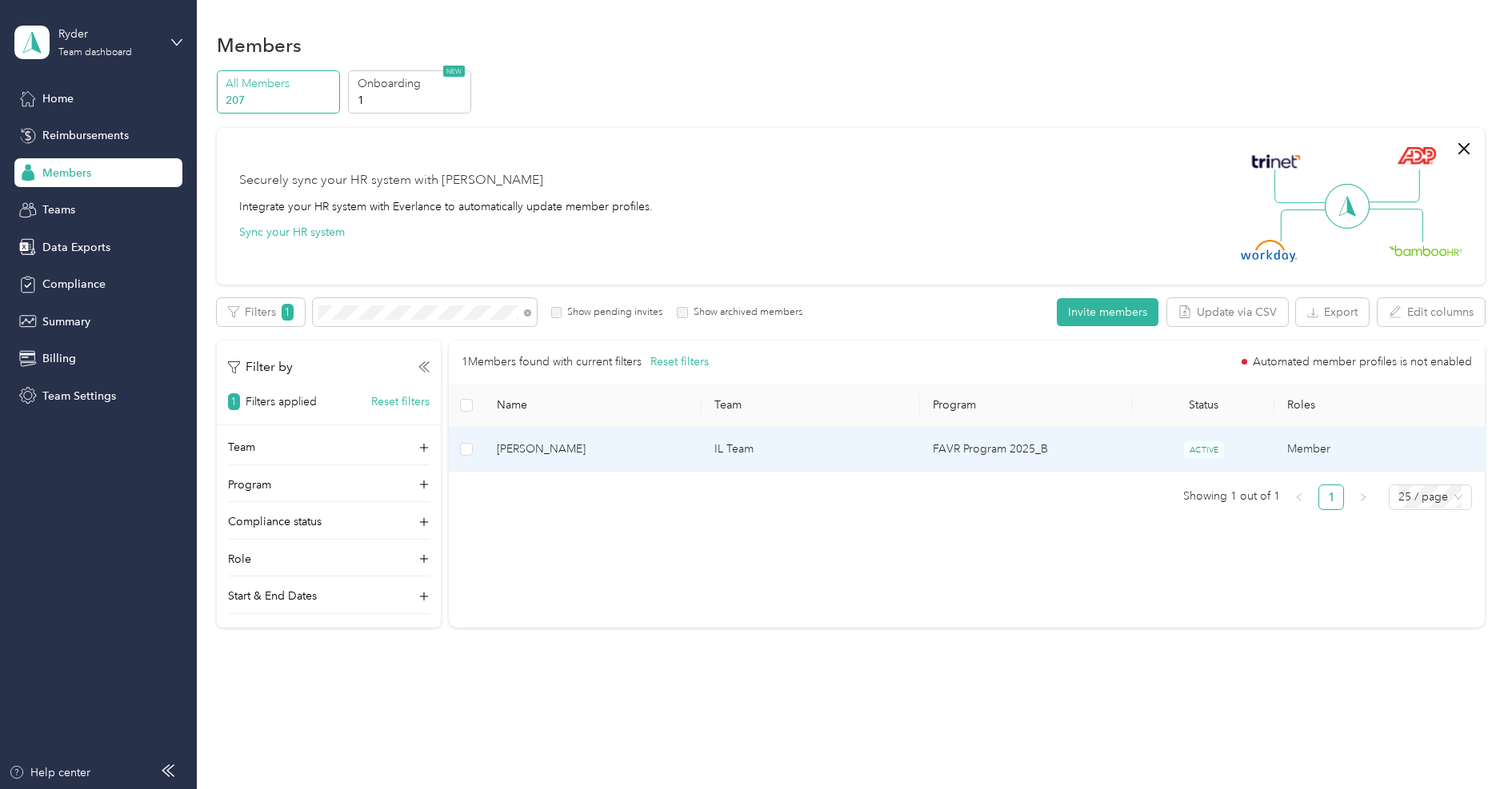
click at [552, 450] on span "[PERSON_NAME]" at bounding box center [593, 449] width 193 height 18
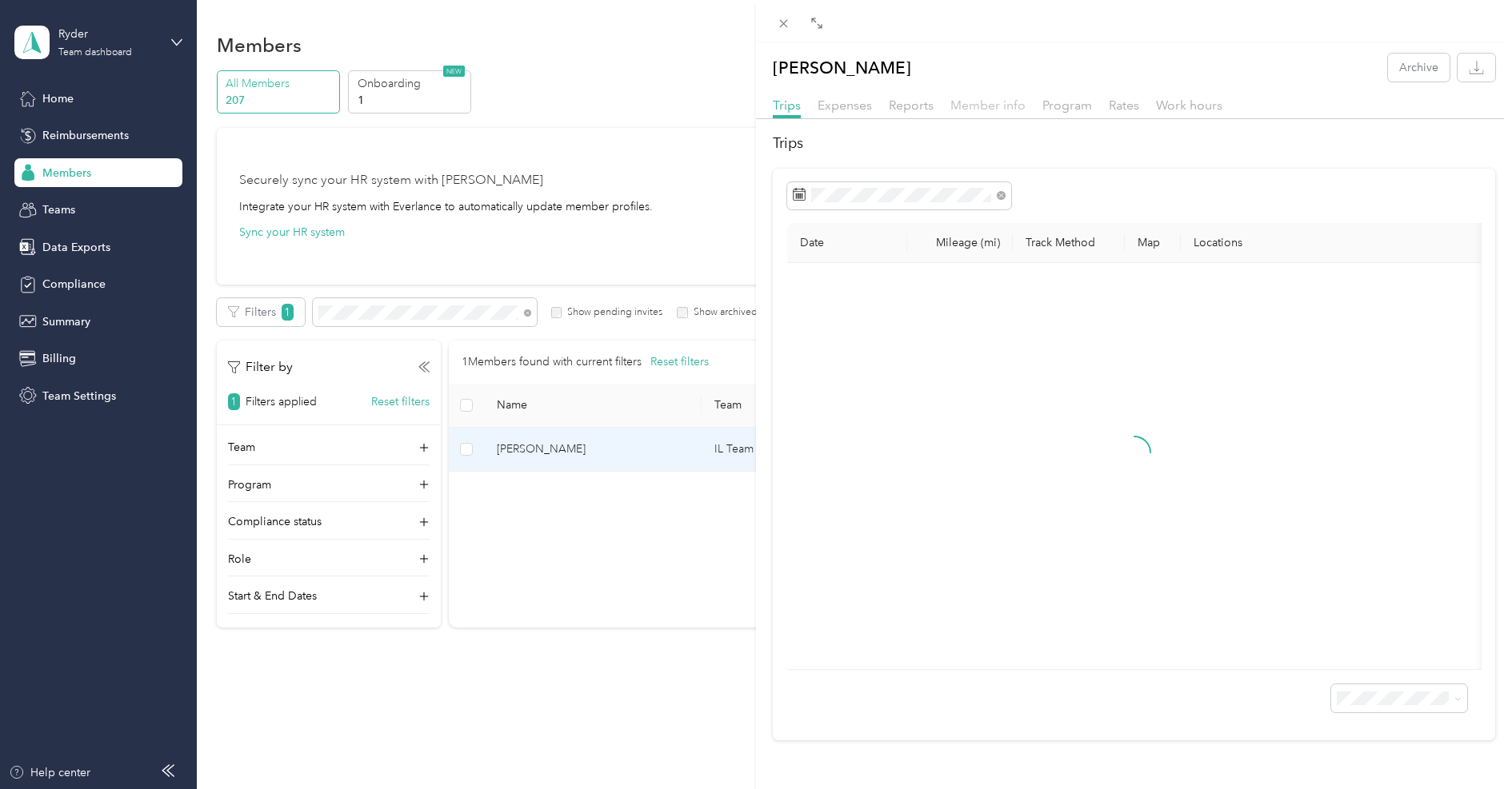
click at [984, 107] on span "Member info" at bounding box center [988, 104] width 75 height 15
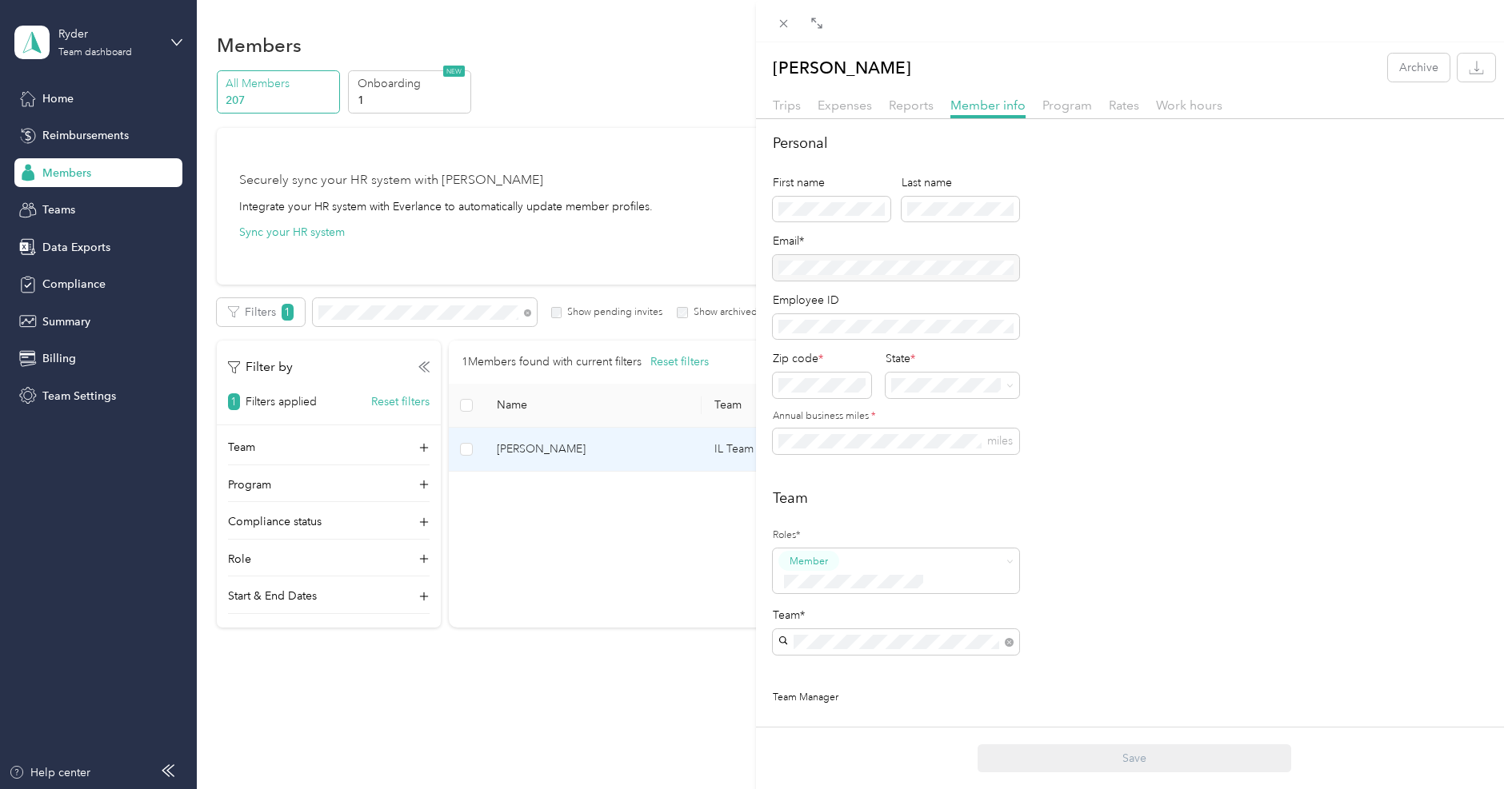
click at [863, 267] on div at bounding box center [896, 268] width 246 height 25
click at [1068, 101] on span "Program" at bounding box center [1067, 104] width 50 height 15
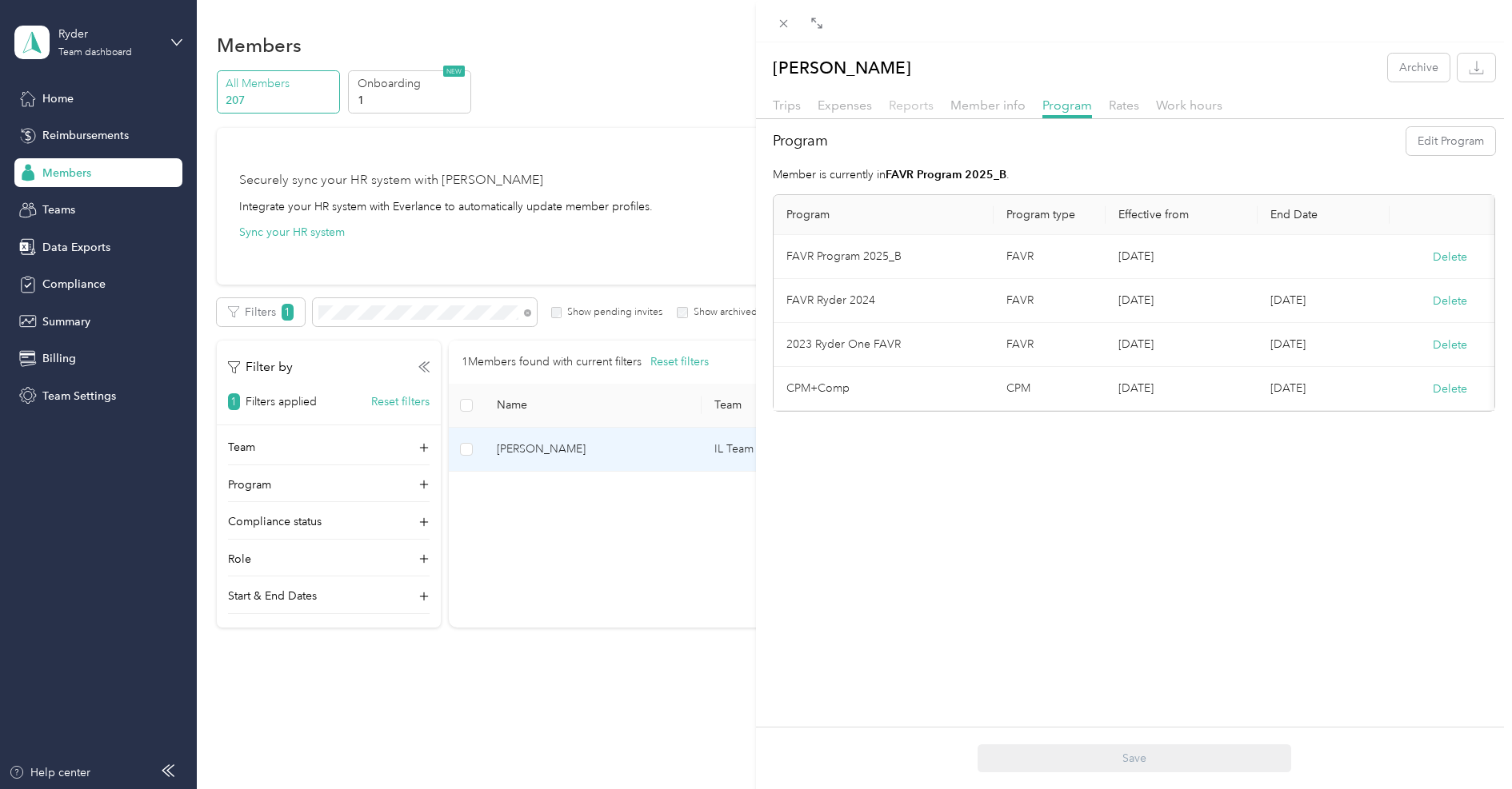
click at [910, 103] on span "Reports" at bounding box center [911, 104] width 45 height 15
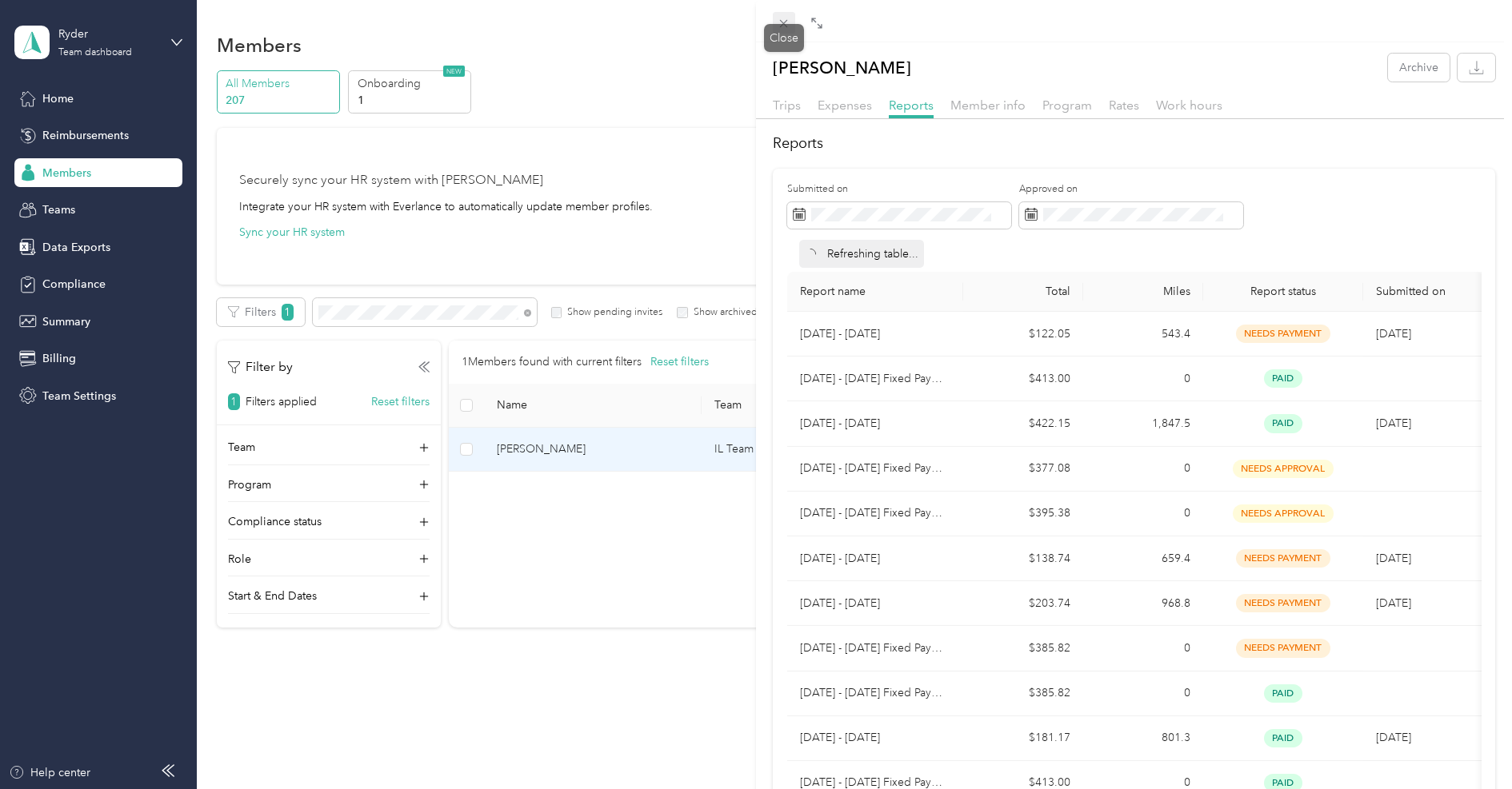
click at [779, 18] on icon at bounding box center [783, 23] width 14 height 14
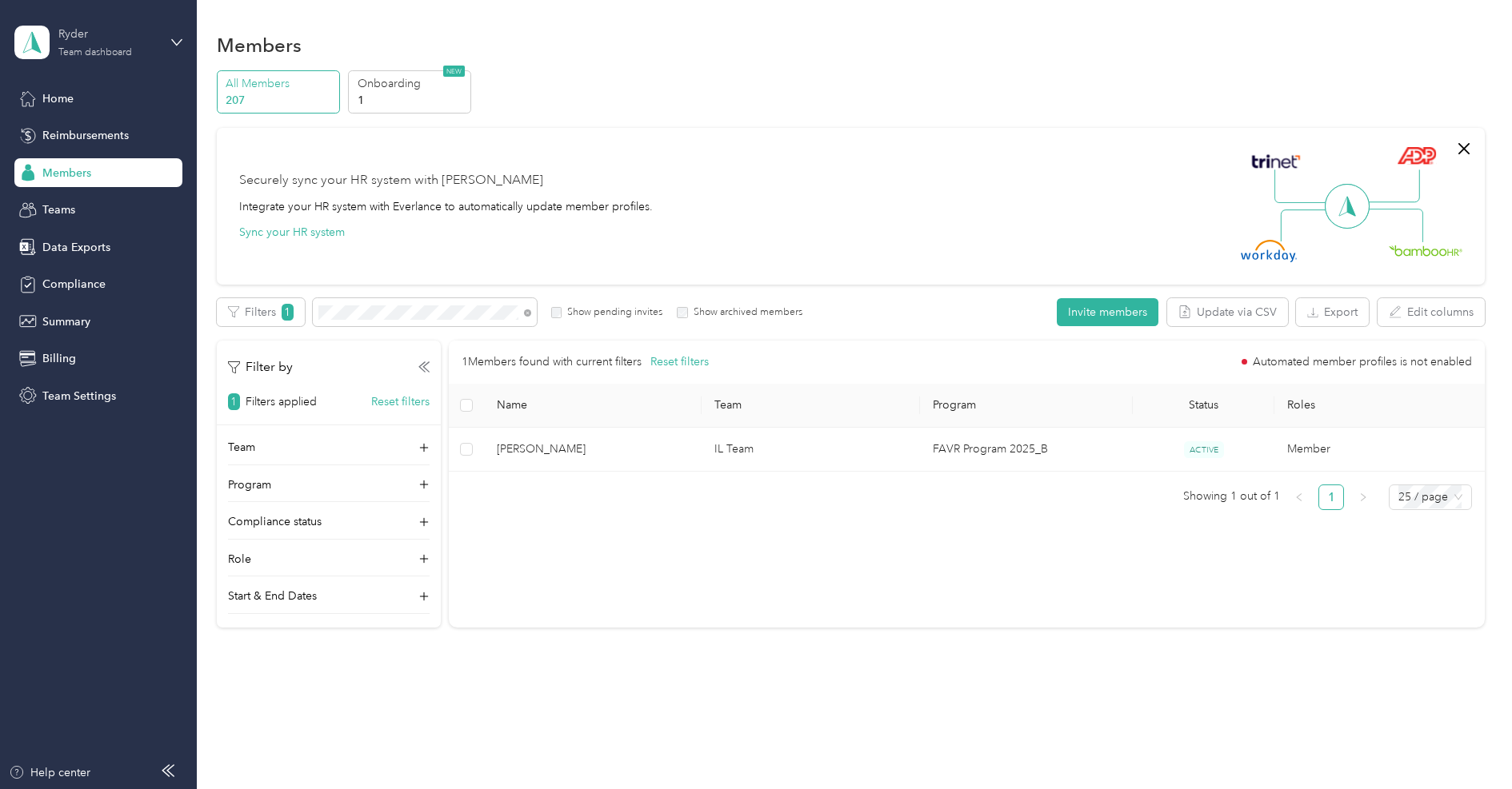
click at [82, 28] on div "Ryder" at bounding box center [108, 33] width 100 height 17
click at [68, 202] on div "Log out" at bounding box center [59, 204] width 61 height 17
